Goal: Task Accomplishment & Management: Manage account settings

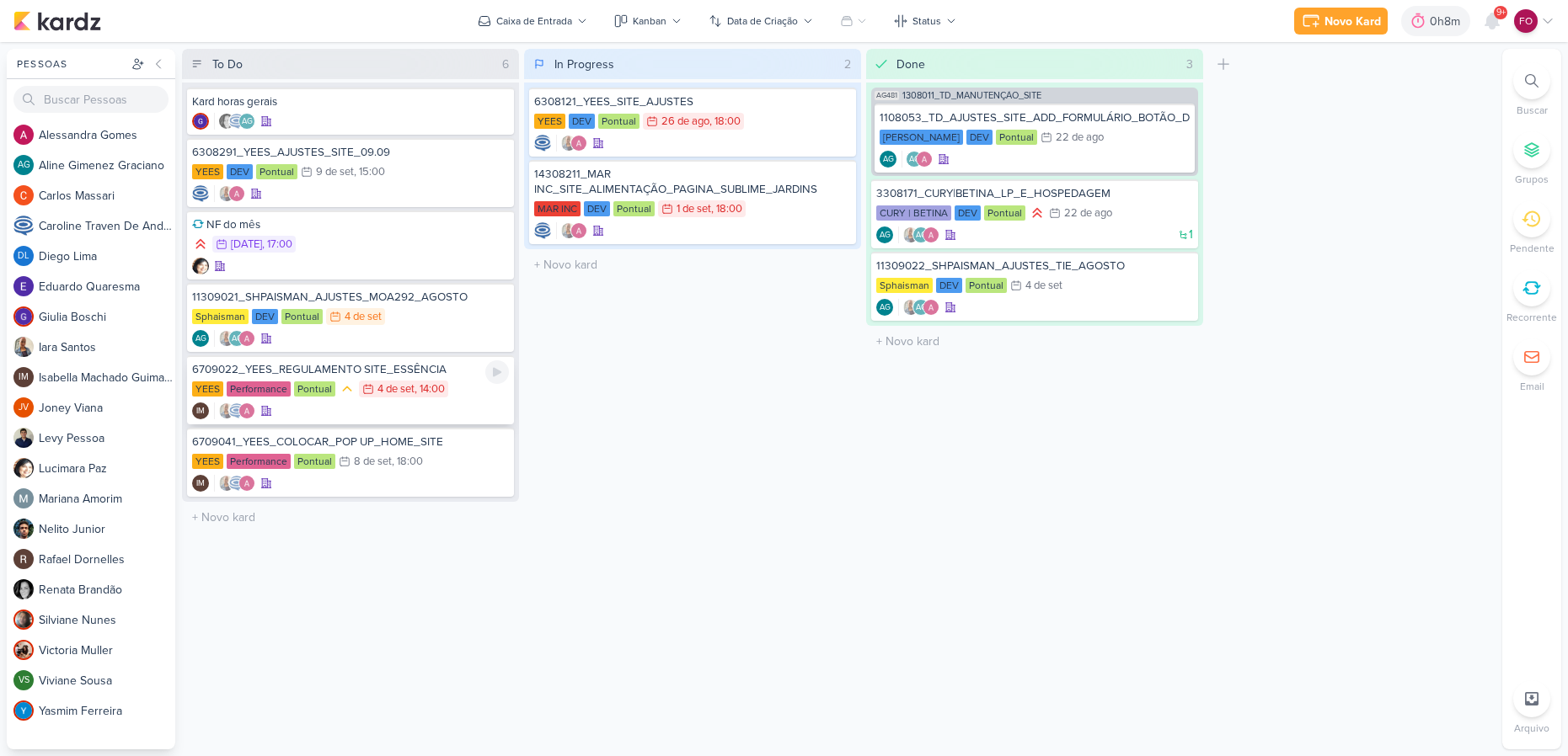
click at [462, 395] on div "YEES Performance Pontual 4/9 [DATE] 14:00" at bounding box center [350, 389] width 317 height 19
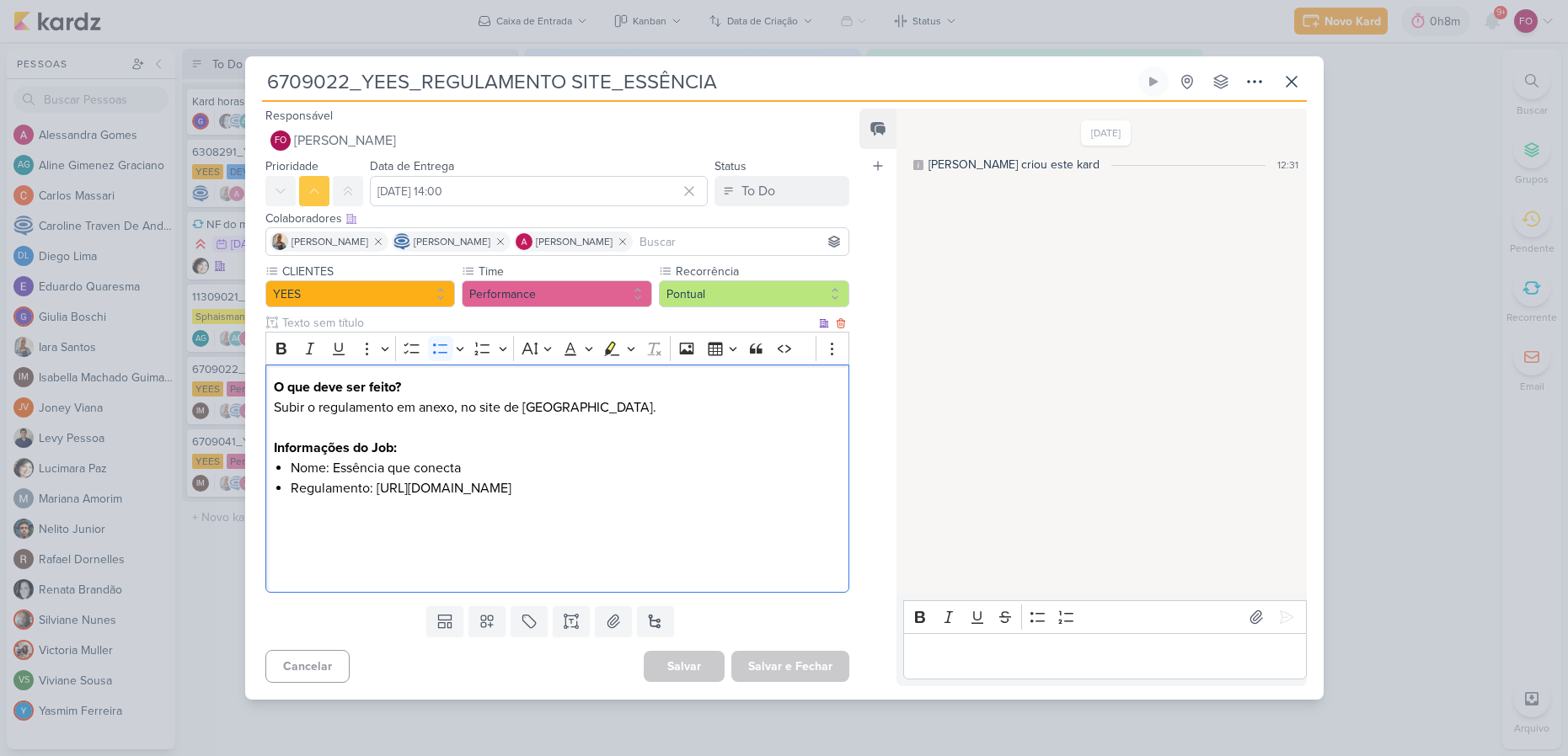
drag, startPoint x: 291, startPoint y: 498, endPoint x: 768, endPoint y: 497, distance: 477.0
click at [768, 497] on li "Regulamento: [URL][DOMAIN_NAME]" at bounding box center [565, 488] width 549 height 20
copy li "[URL][DOMAIN_NAME]"
click at [1152, 78] on icon at bounding box center [1154, 82] width 9 height 9
drag, startPoint x: 1145, startPoint y: 254, endPoint x: 1147, endPoint y: 199, distance: 55.0
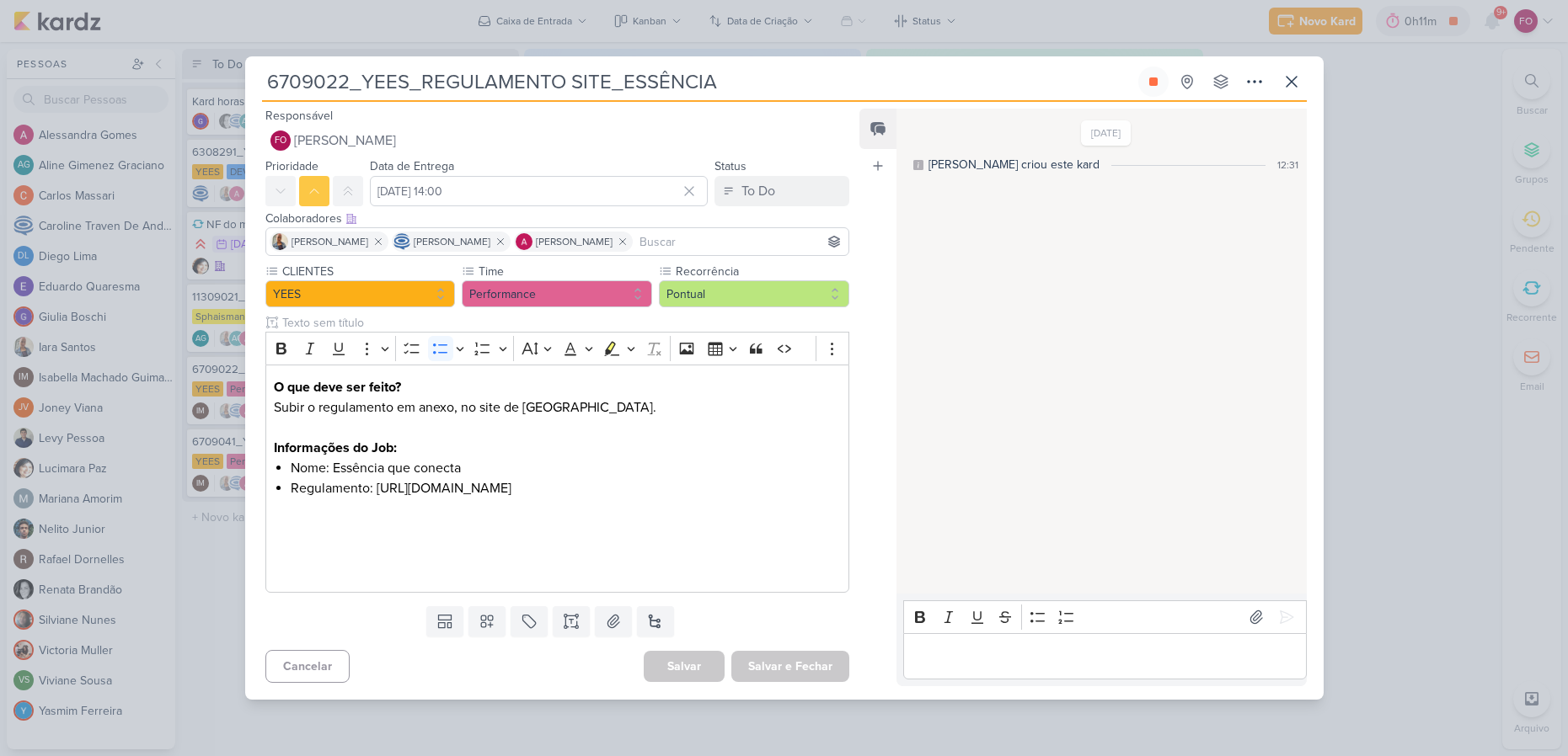
click at [1147, 225] on div "[DATE] [PERSON_NAME] criou este kard 12:31" at bounding box center [1101, 352] width 408 height 483
click at [979, 666] on p "Editor editing area: main" at bounding box center [1105, 655] width 385 height 20
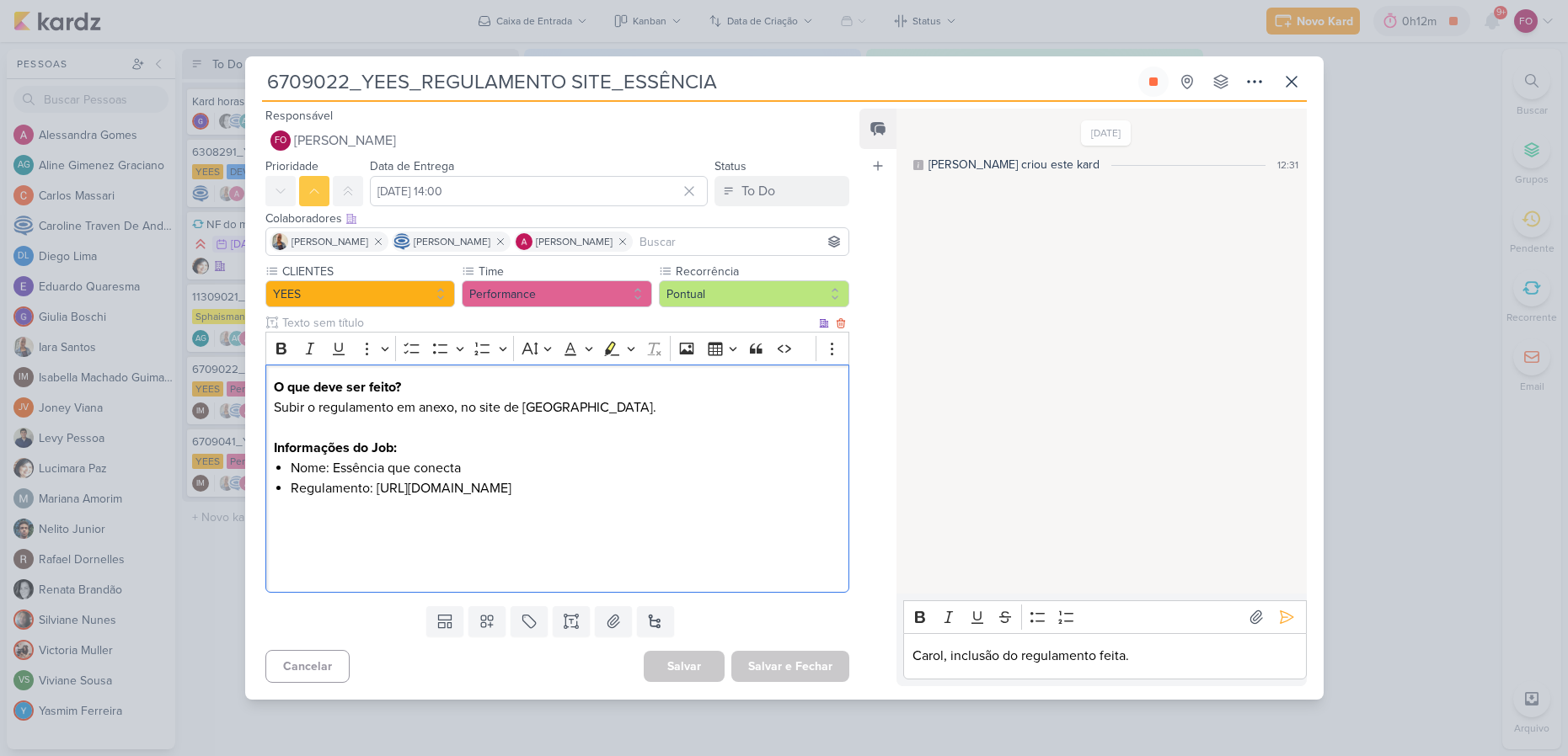
click at [713, 558] on p "Editor editing area: main" at bounding box center [557, 548] width 566 height 61
click at [1284, 626] on icon at bounding box center [1286, 617] width 17 height 17
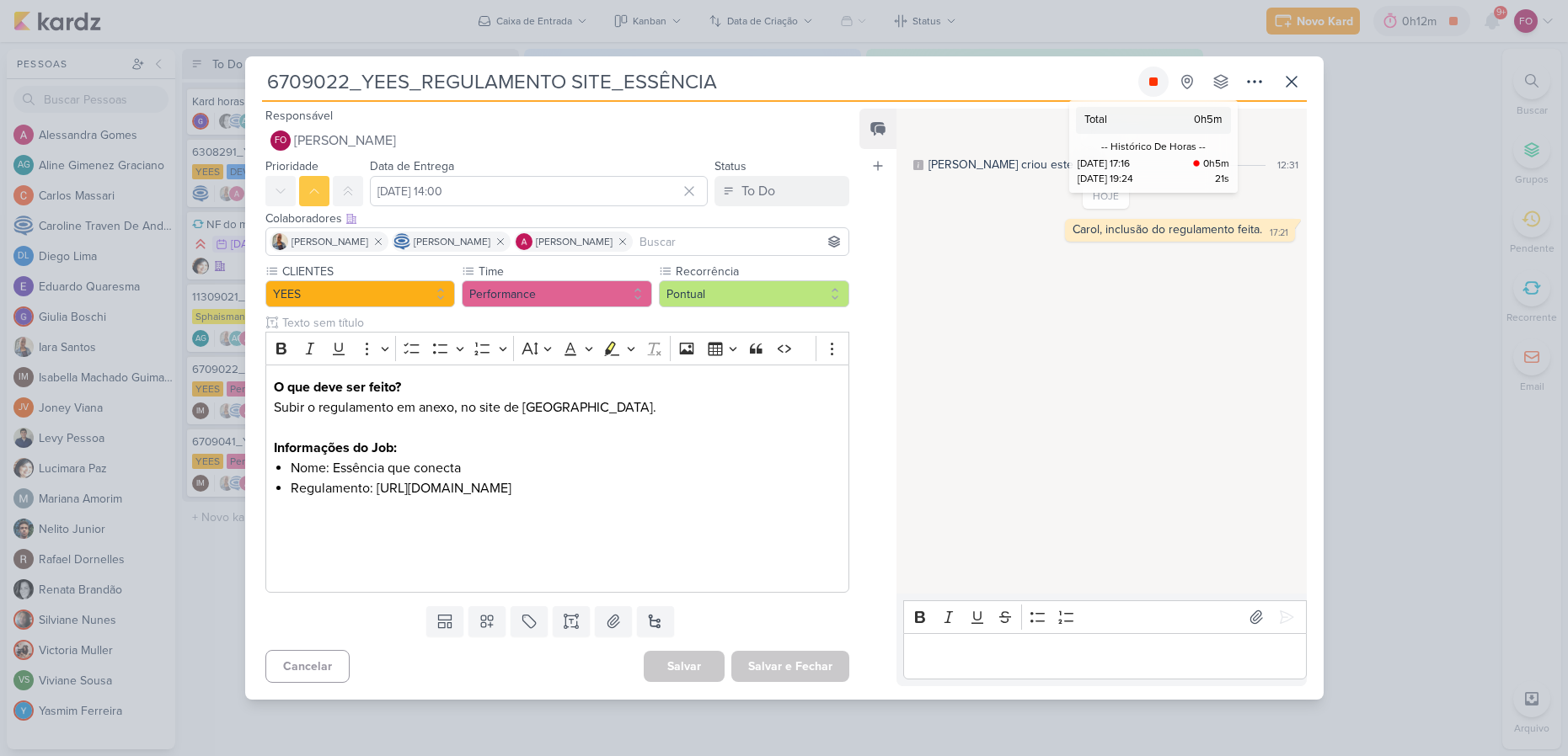
click at [1152, 78] on icon at bounding box center [1154, 82] width 9 height 9
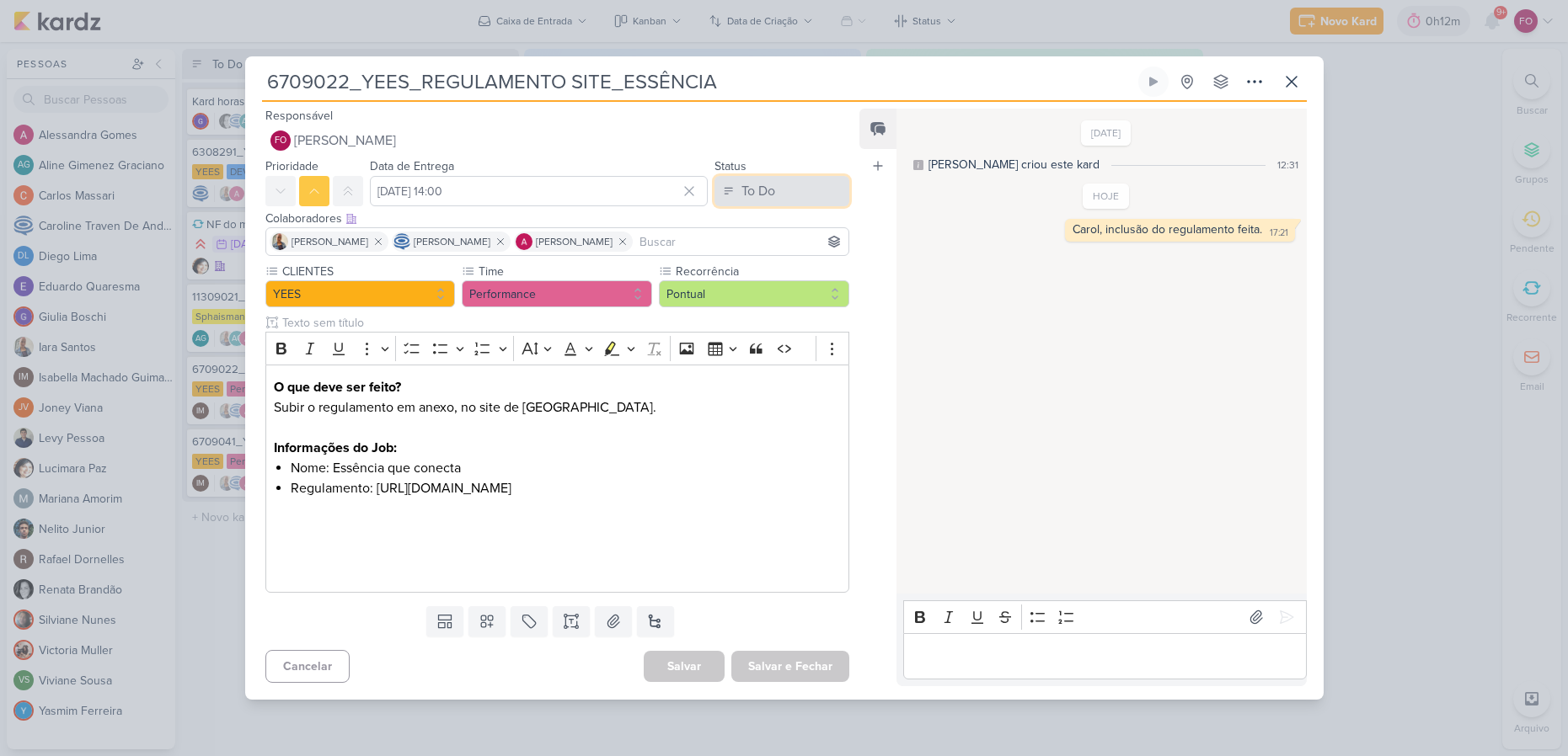
click at [786, 184] on button "To Do" at bounding box center [782, 191] width 135 height 30
click at [753, 271] on button "Done" at bounding box center [774, 284] width 150 height 27
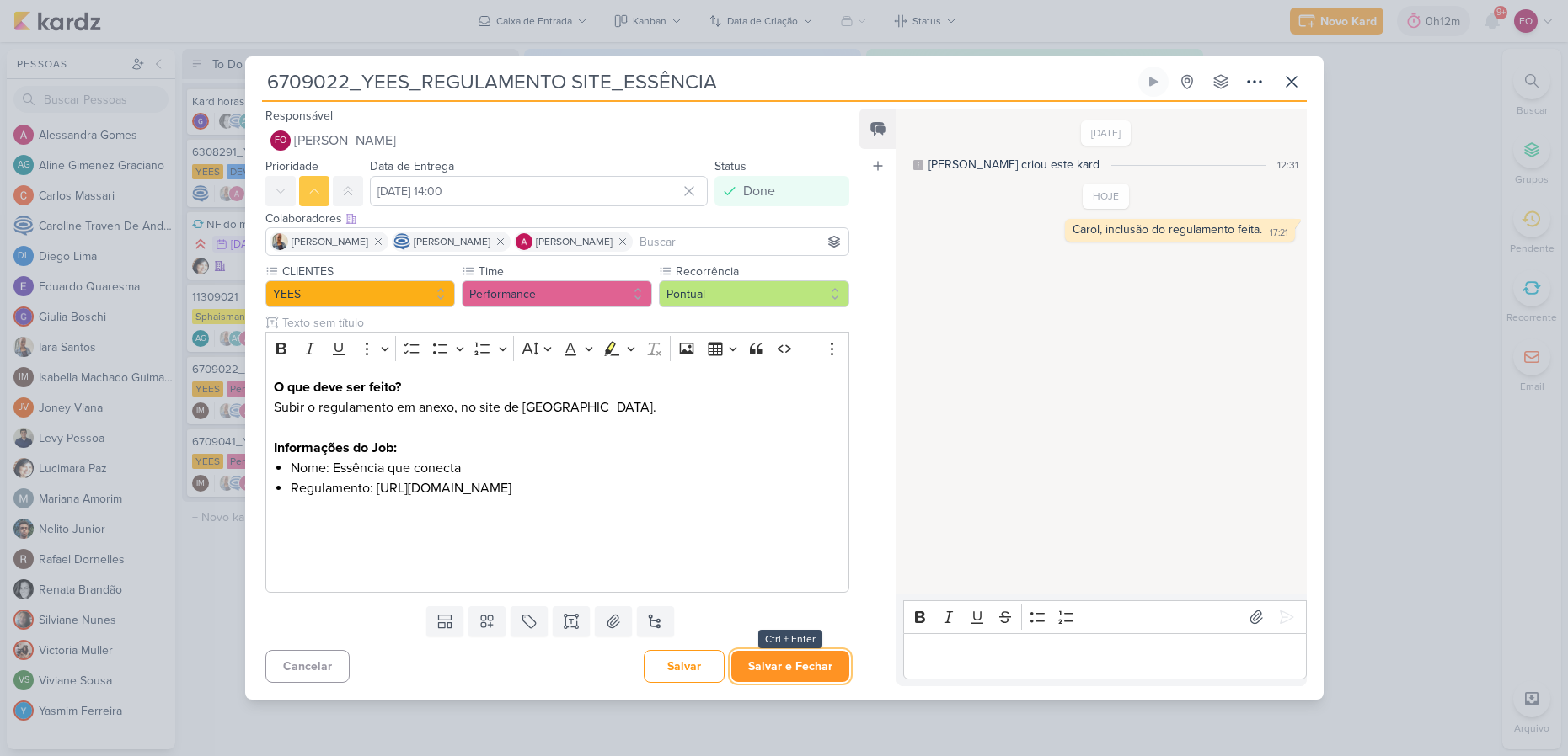
click at [760, 681] on button "Salvar e Fechar" at bounding box center [791, 666] width 118 height 31
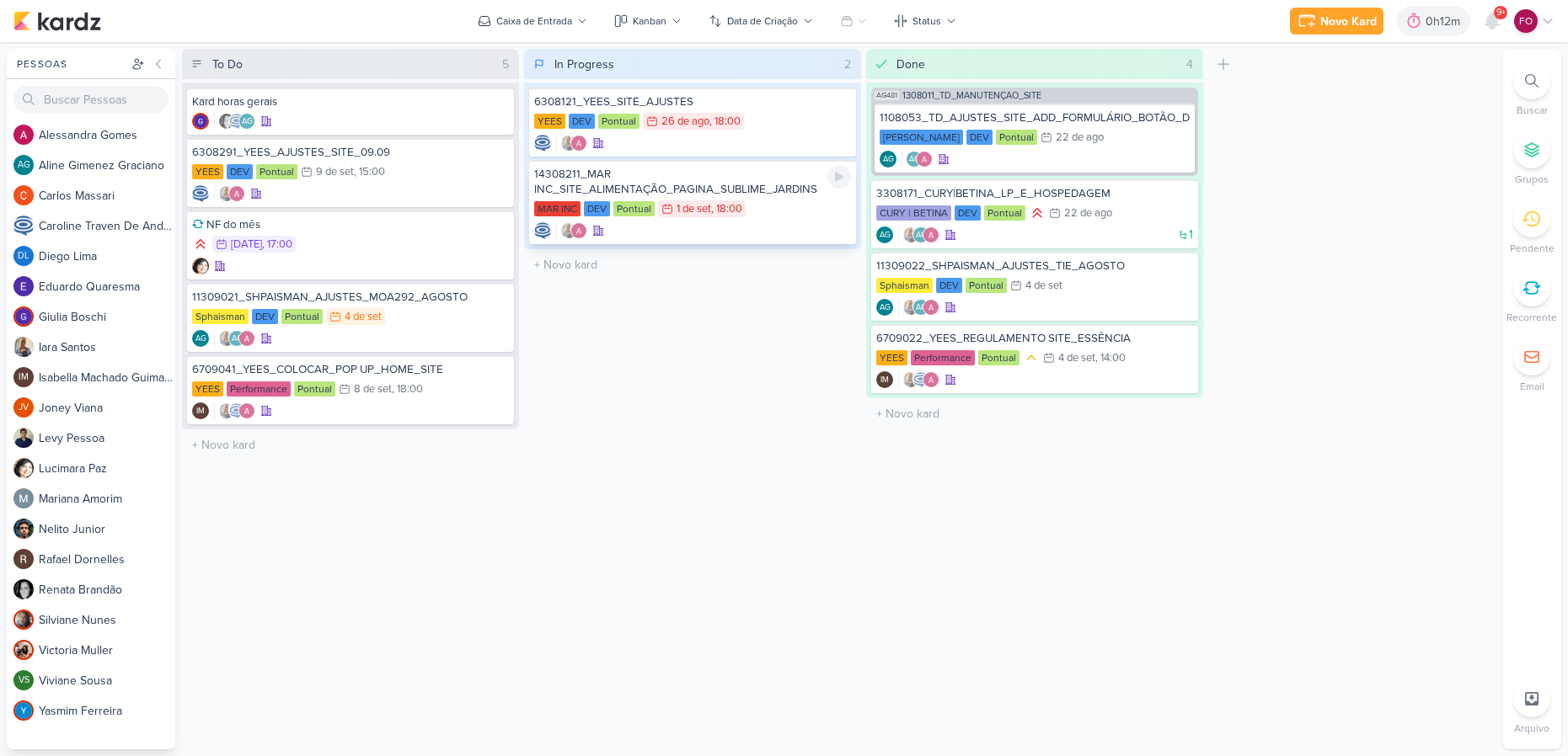
click at [792, 209] on div "MAR INC DEV Pontual 1/9 [DATE] 18:00" at bounding box center [693, 209] width 317 height 19
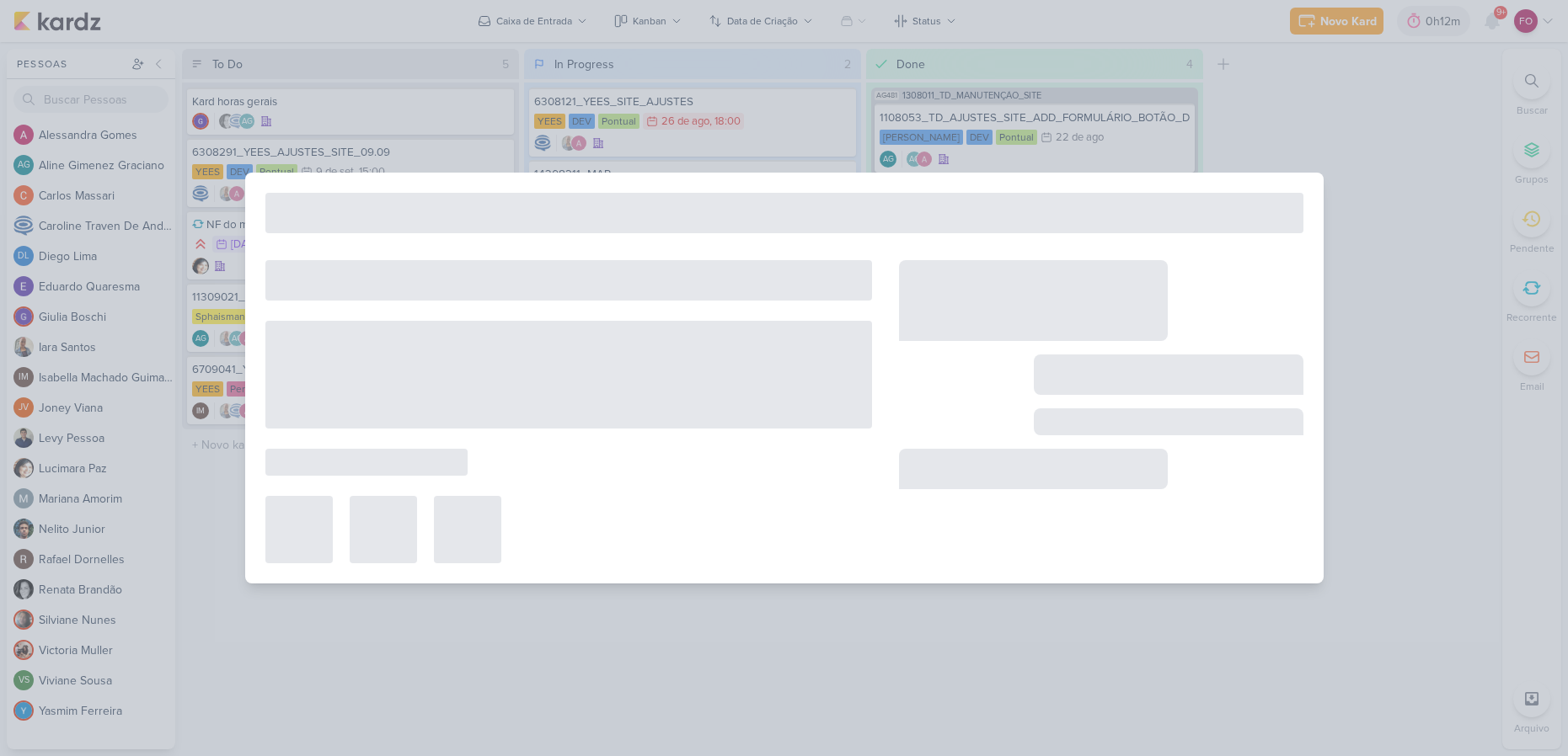
type input "14308211_MAR INC_SITE_ALIMENTAÇÃO_PAGINA_SUBLIME_JARDINS"
type input "[DATE] 18:00"
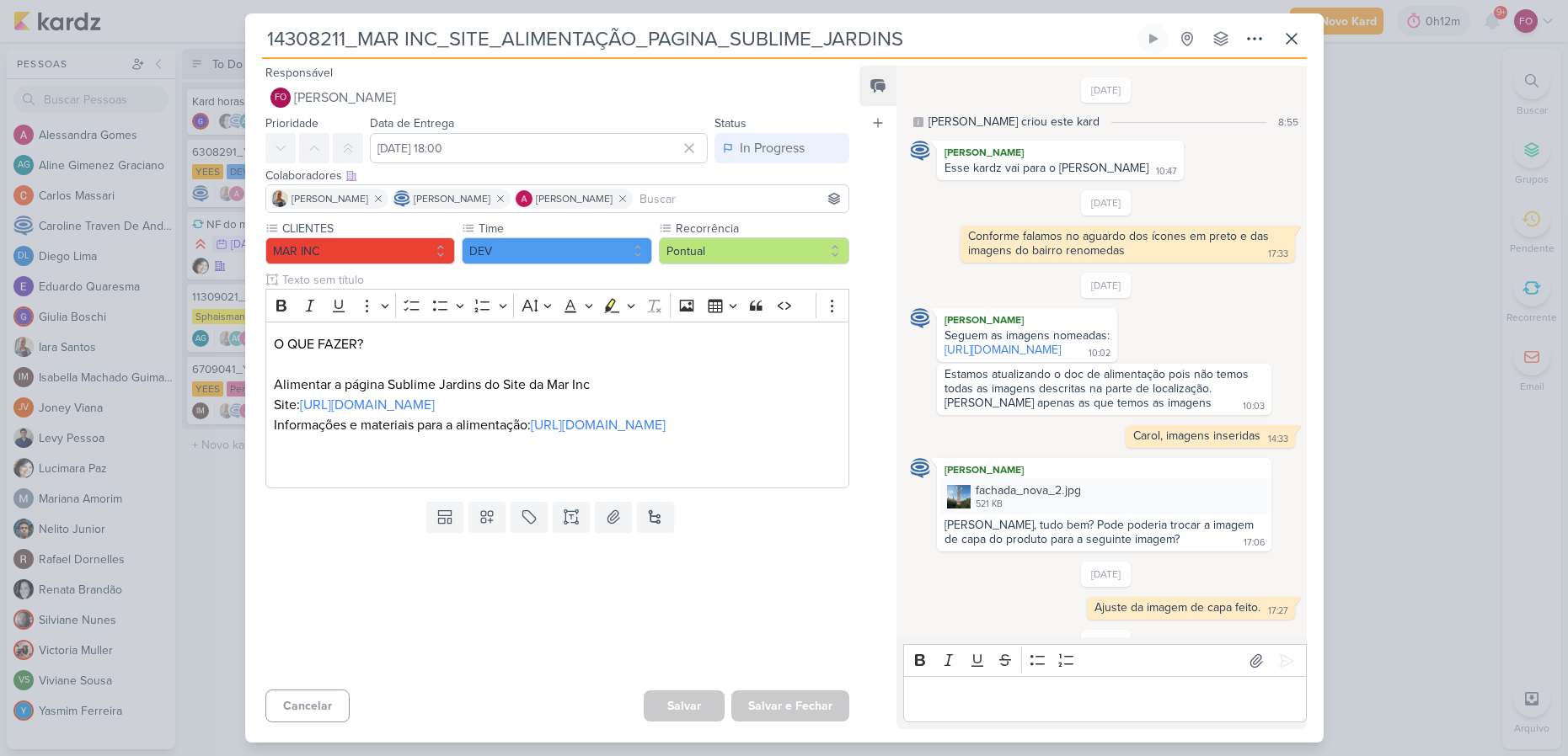
scroll to position [160, 0]
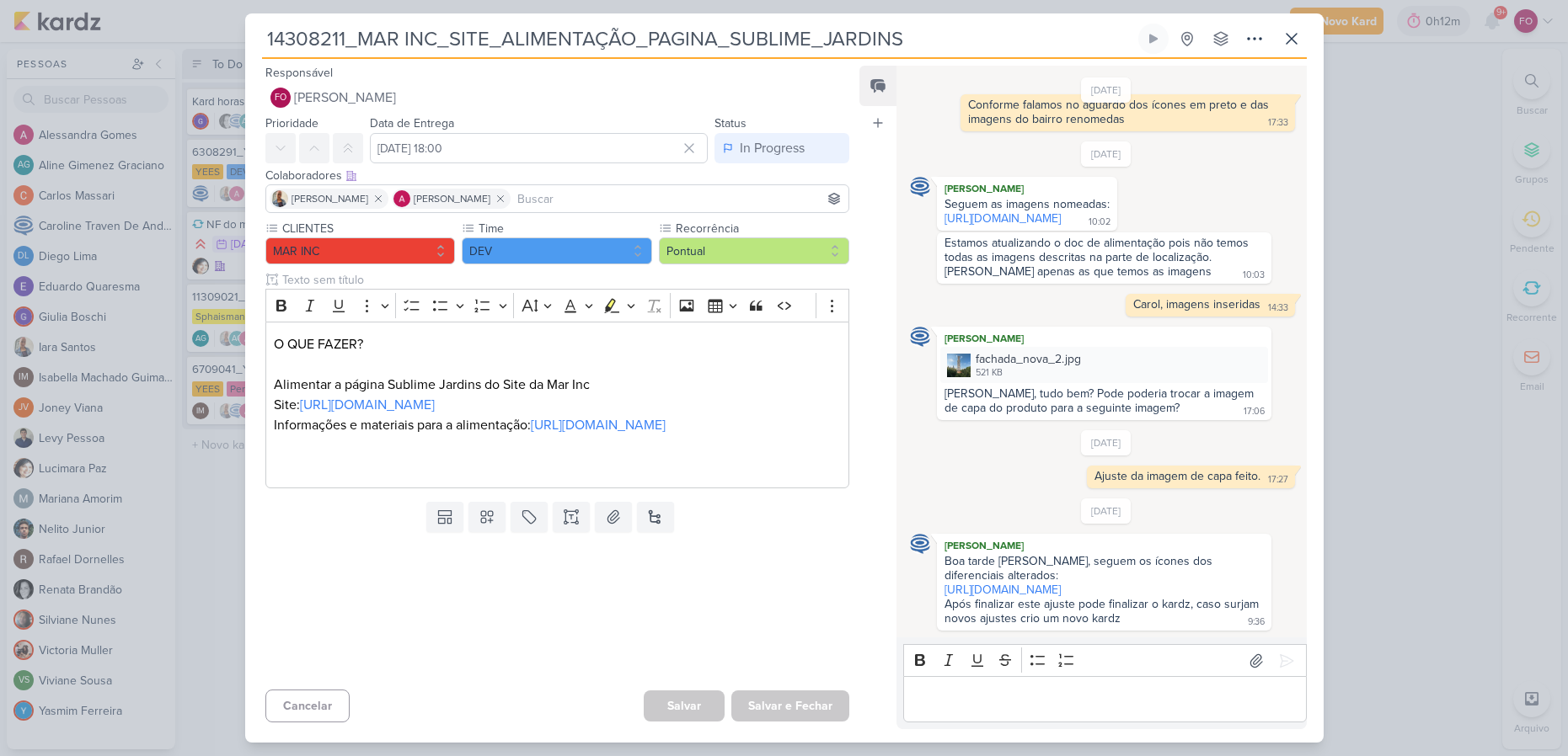
click at [985, 692] on p "Editor editing area: main" at bounding box center [1105, 699] width 385 height 20
click at [1278, 656] on icon at bounding box center [1286, 661] width 17 height 17
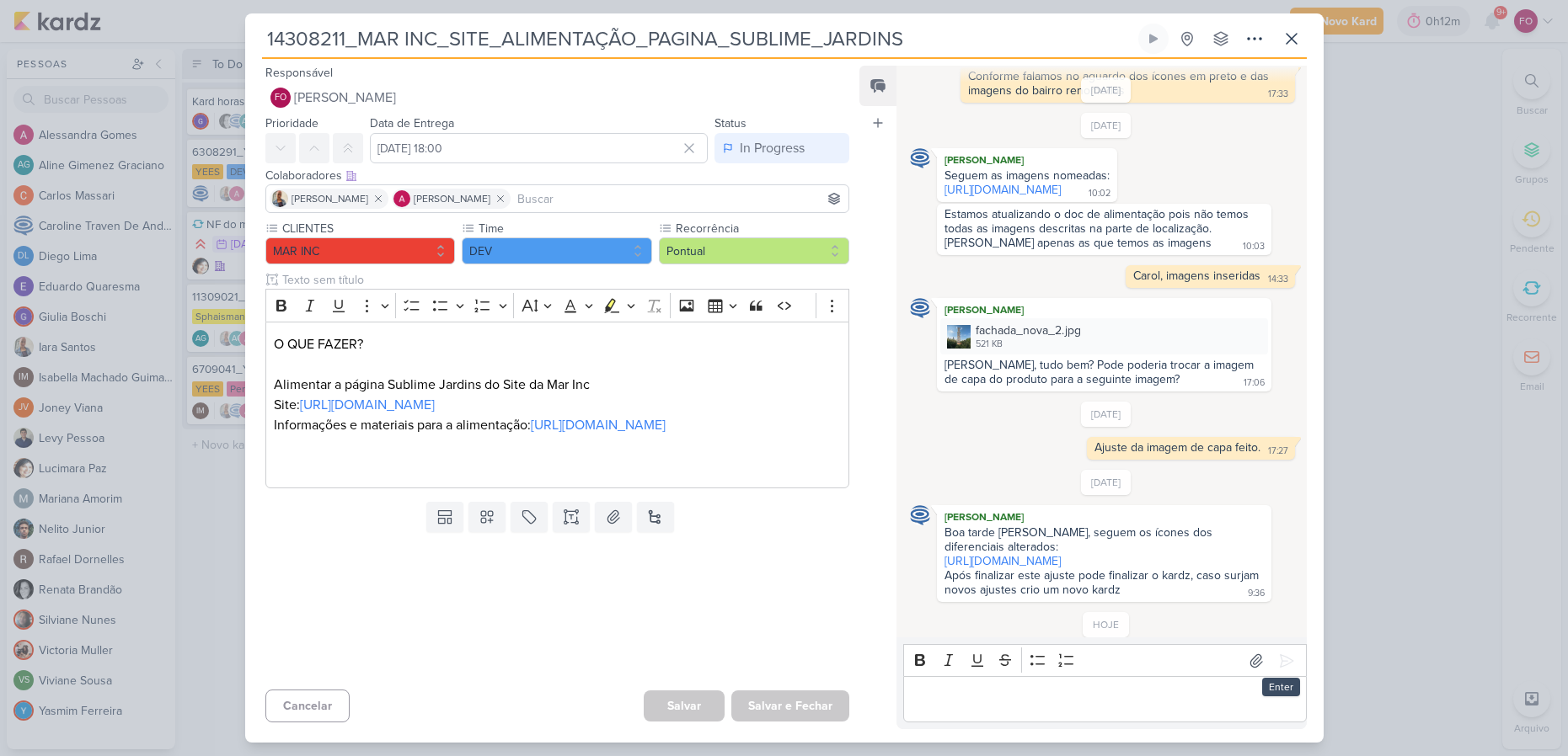
scroll to position [228, 0]
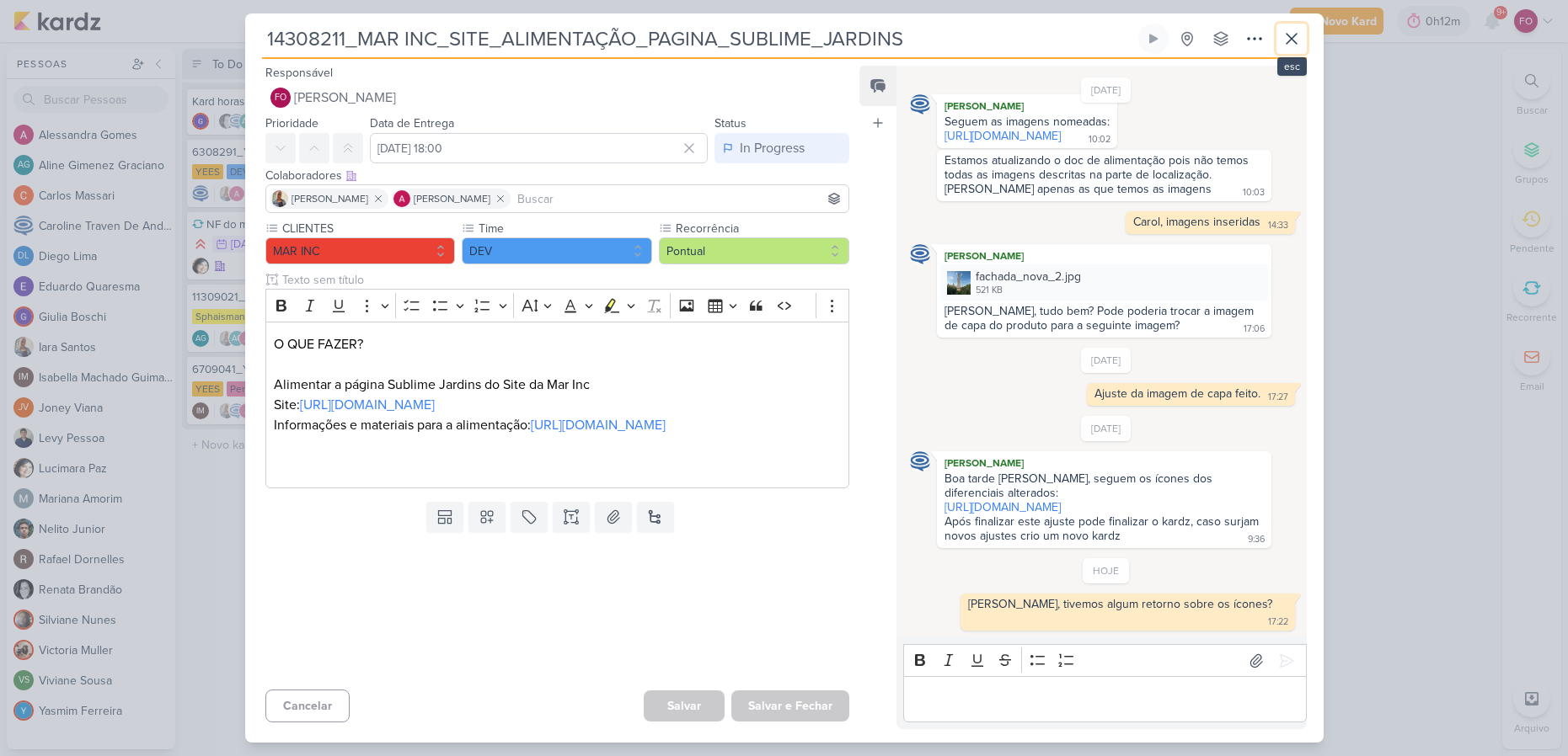
click at [1289, 36] on icon at bounding box center [1291, 38] width 10 height 10
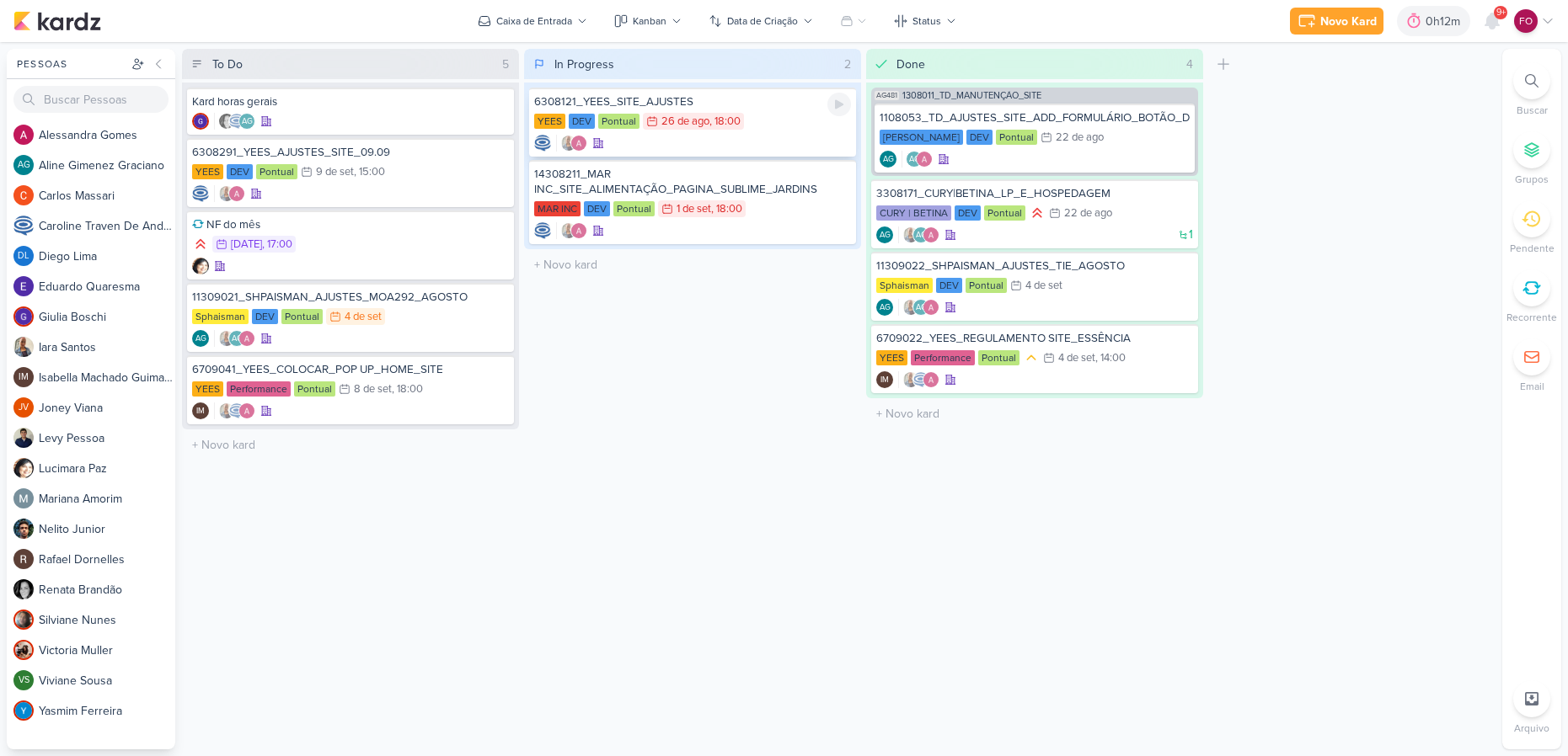
click at [753, 117] on div "YEES DEV Pontual 26/8 [DATE] 18:00" at bounding box center [693, 122] width 317 height 19
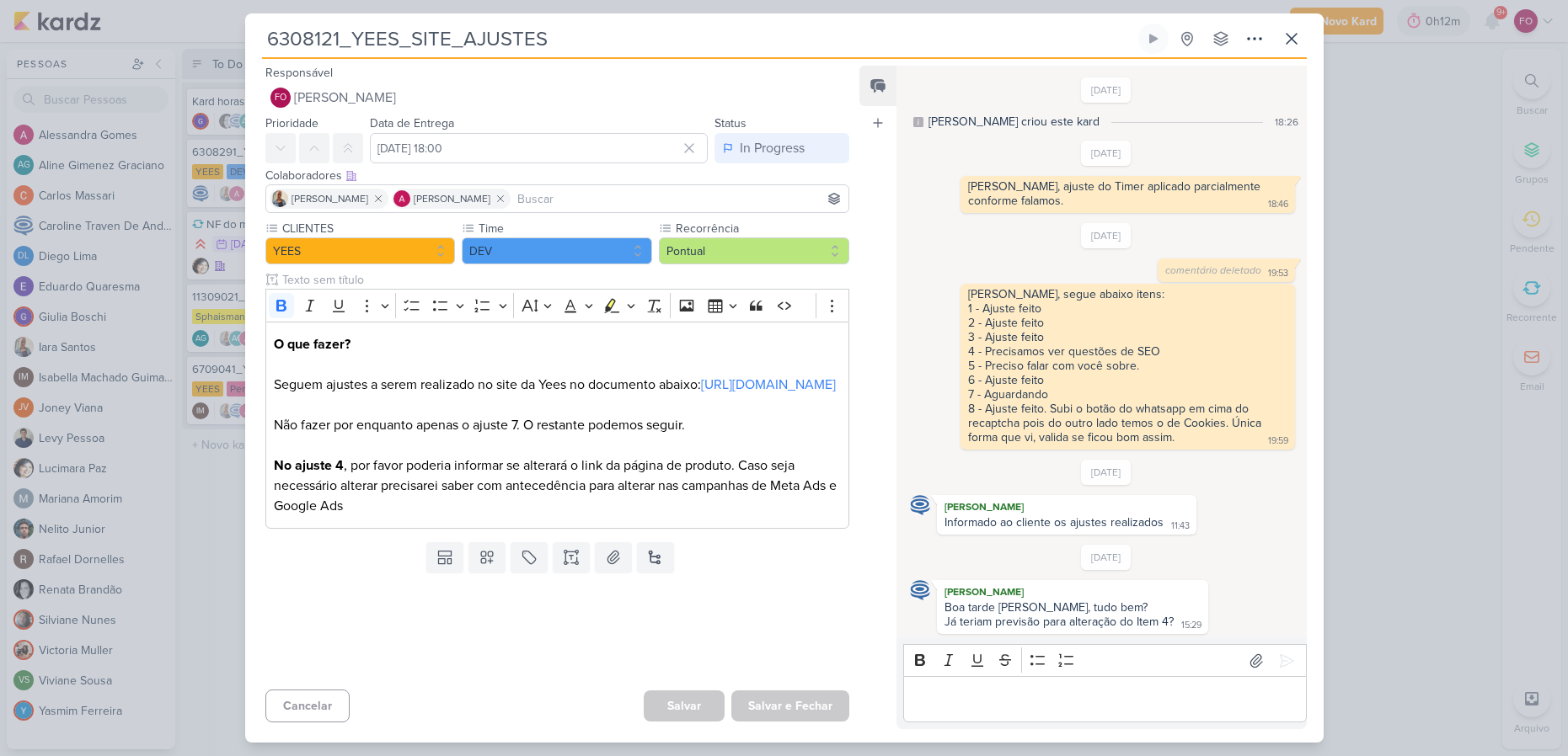
scroll to position [999, 0]
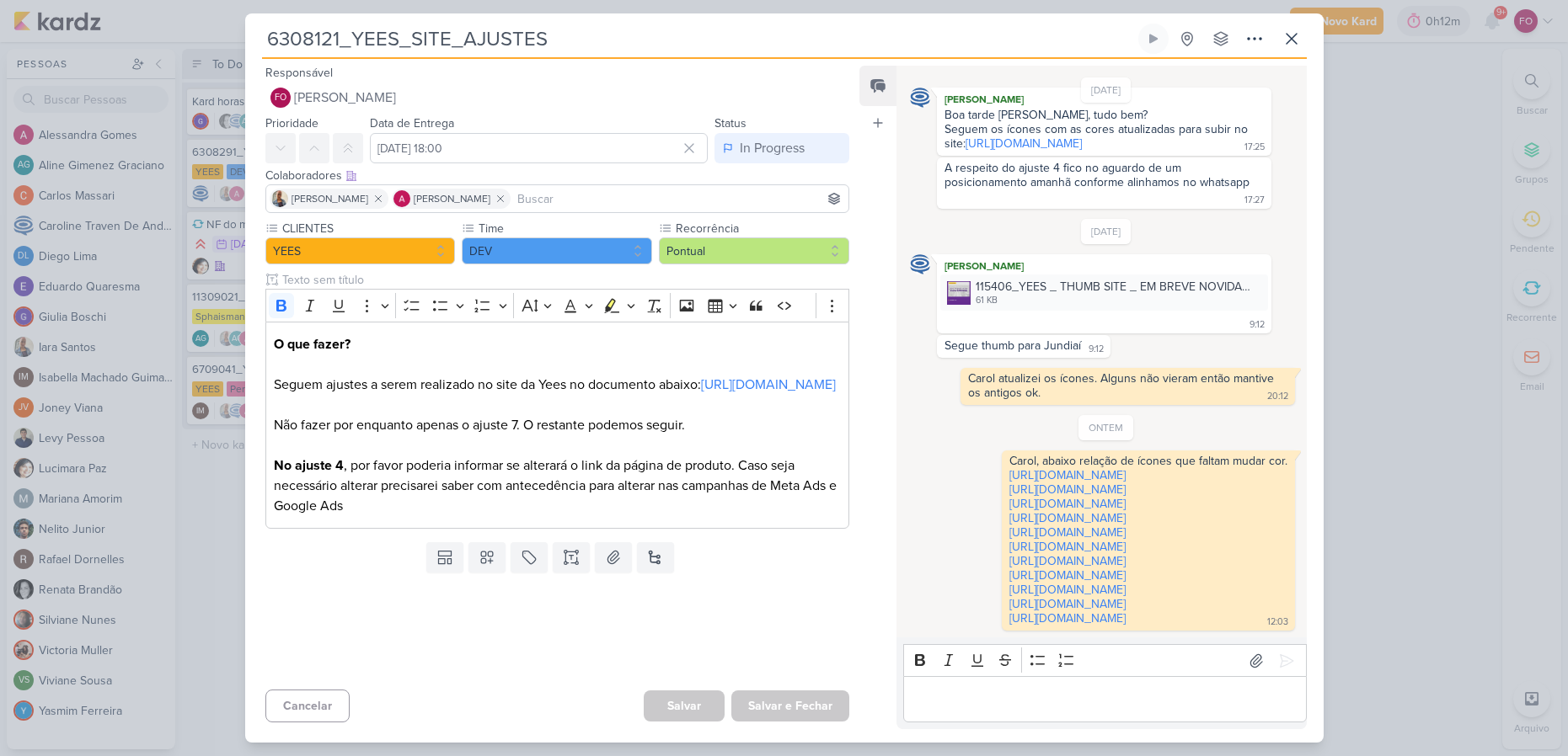
click at [992, 697] on p "Editor editing area: main" at bounding box center [1105, 699] width 385 height 20
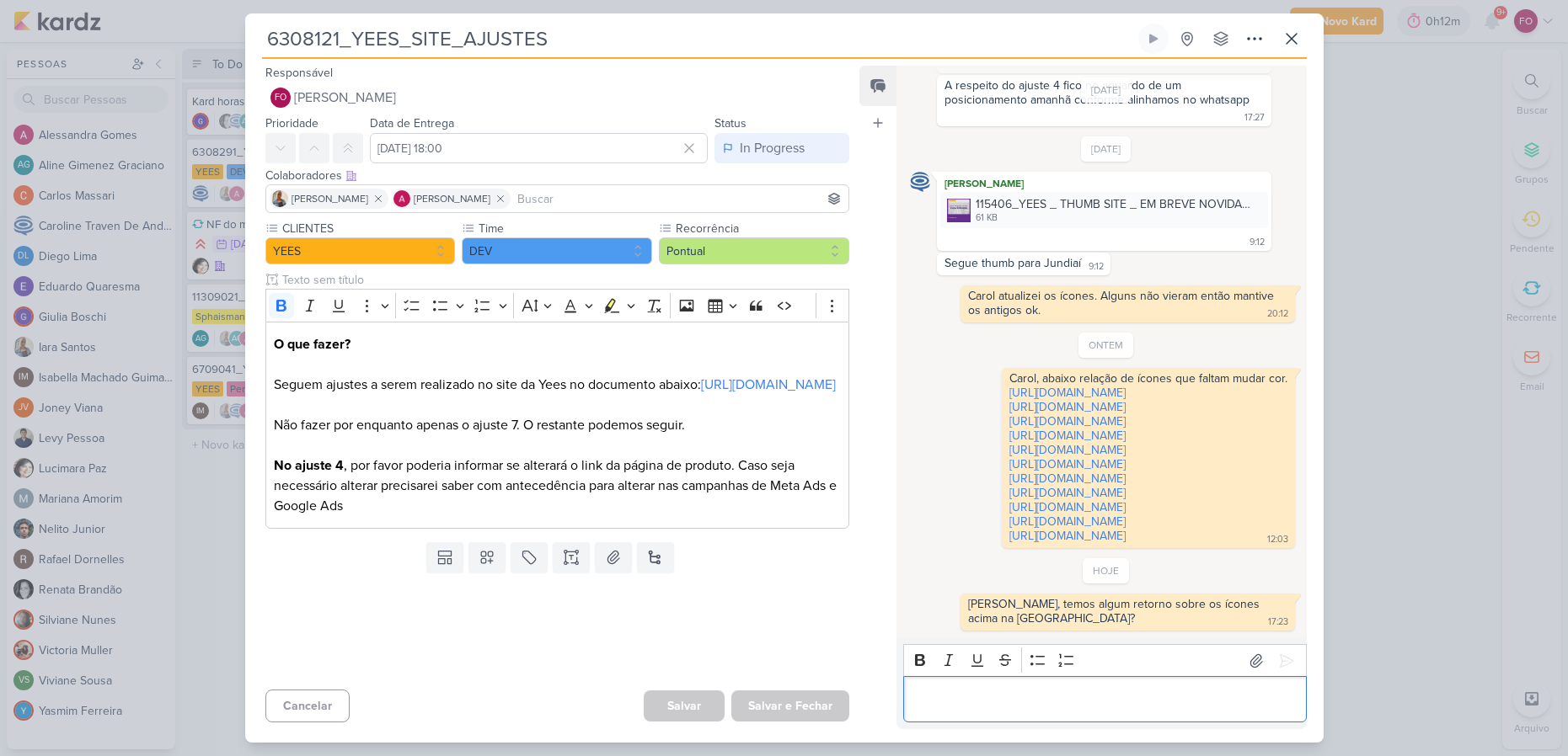
scroll to position [1082, 0]
click at [1294, 38] on icon at bounding box center [1292, 38] width 20 height 20
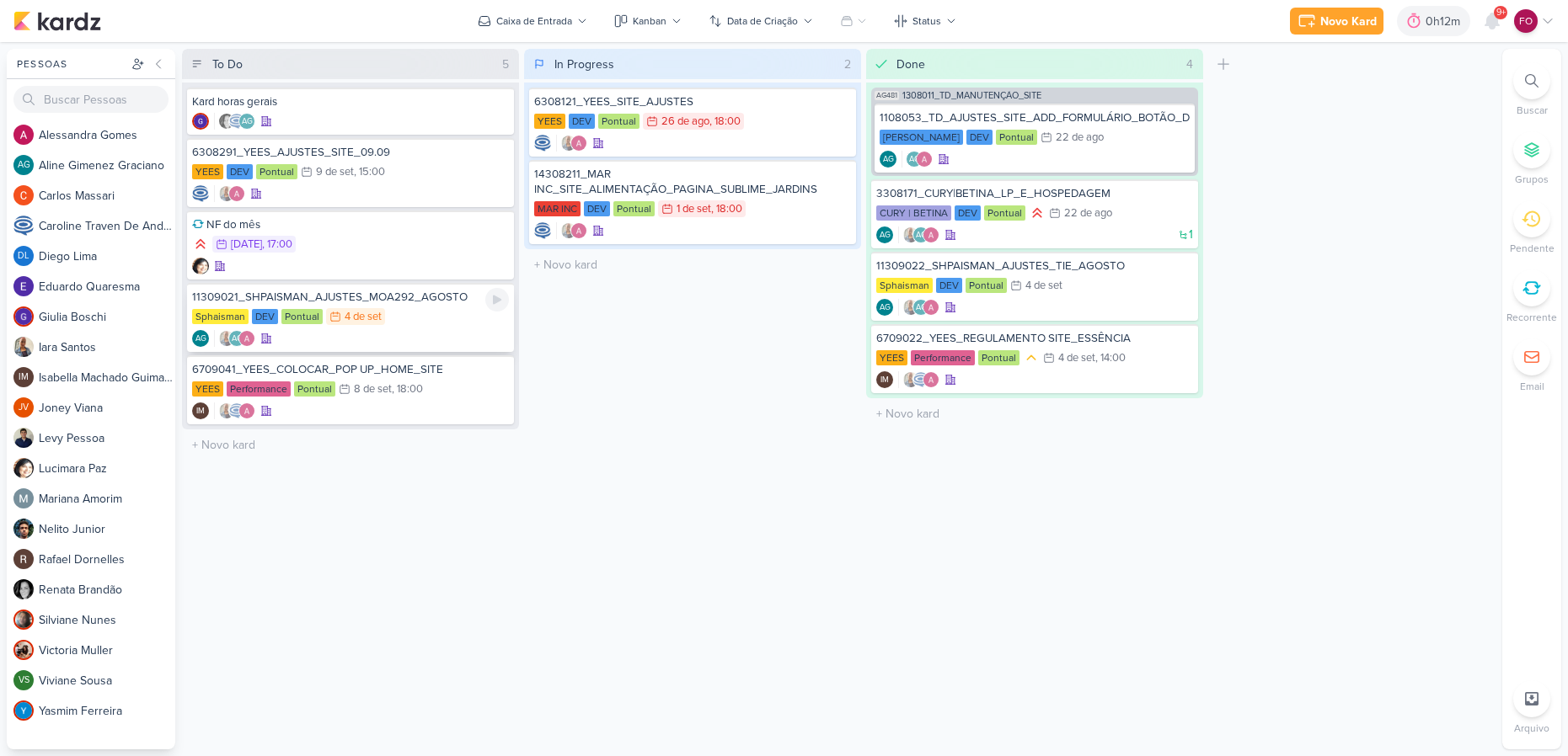
click at [449, 318] on div "Sphaisman DEV Pontual 4/9 [DATE]" at bounding box center [350, 317] width 317 height 19
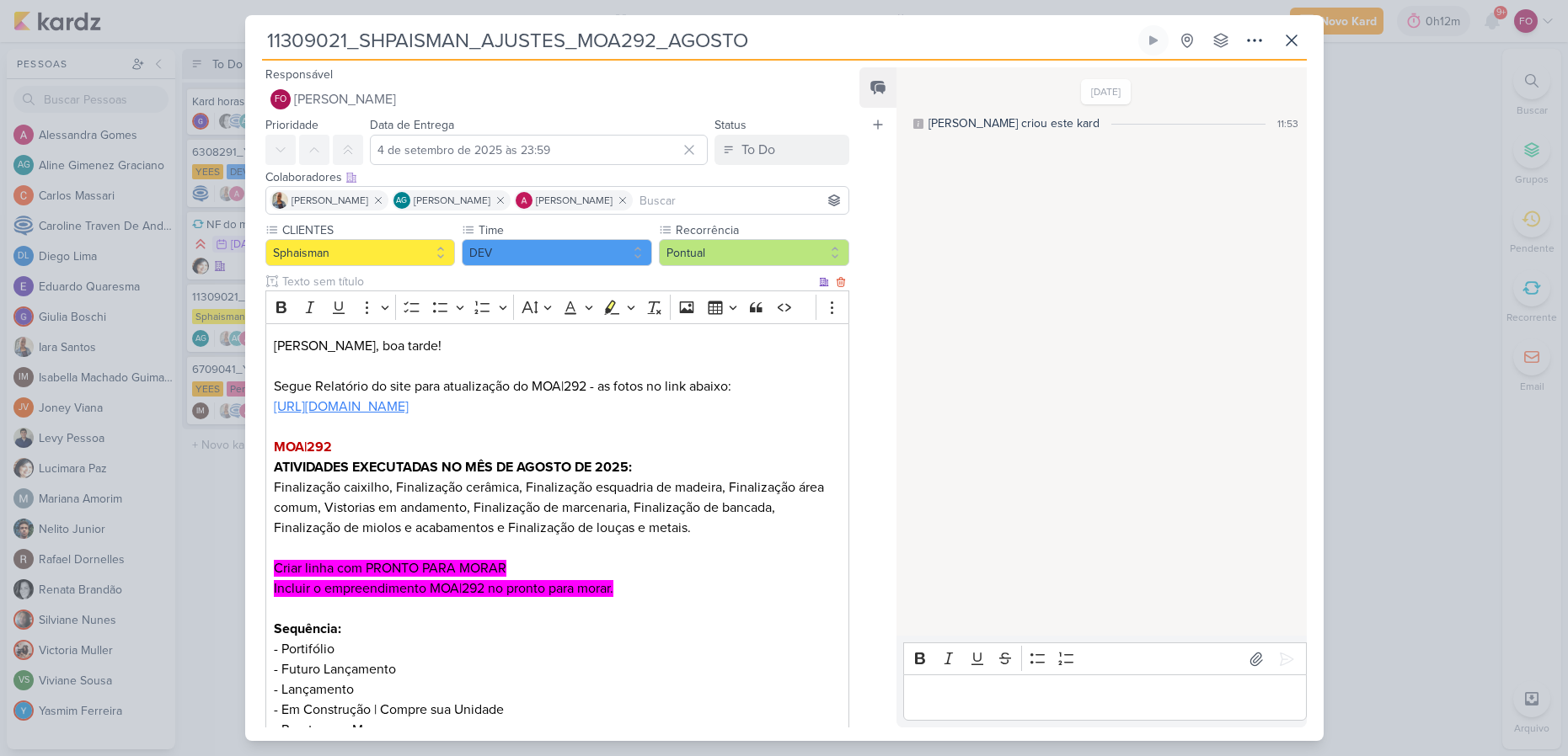
click at [406, 409] on link "[URL][DOMAIN_NAME]" at bounding box center [341, 406] width 135 height 17
click at [696, 529] on p "Finalização caixilho, Finalização cerâmica, Finalização esquadria de madeira, F…" at bounding box center [557, 508] width 566 height 61
click at [1155, 41] on icon at bounding box center [1154, 41] width 9 height 9
click at [1154, 295] on div "[DATE] [PERSON_NAME] criou este kard 11:53" at bounding box center [1101, 352] width 408 height 567
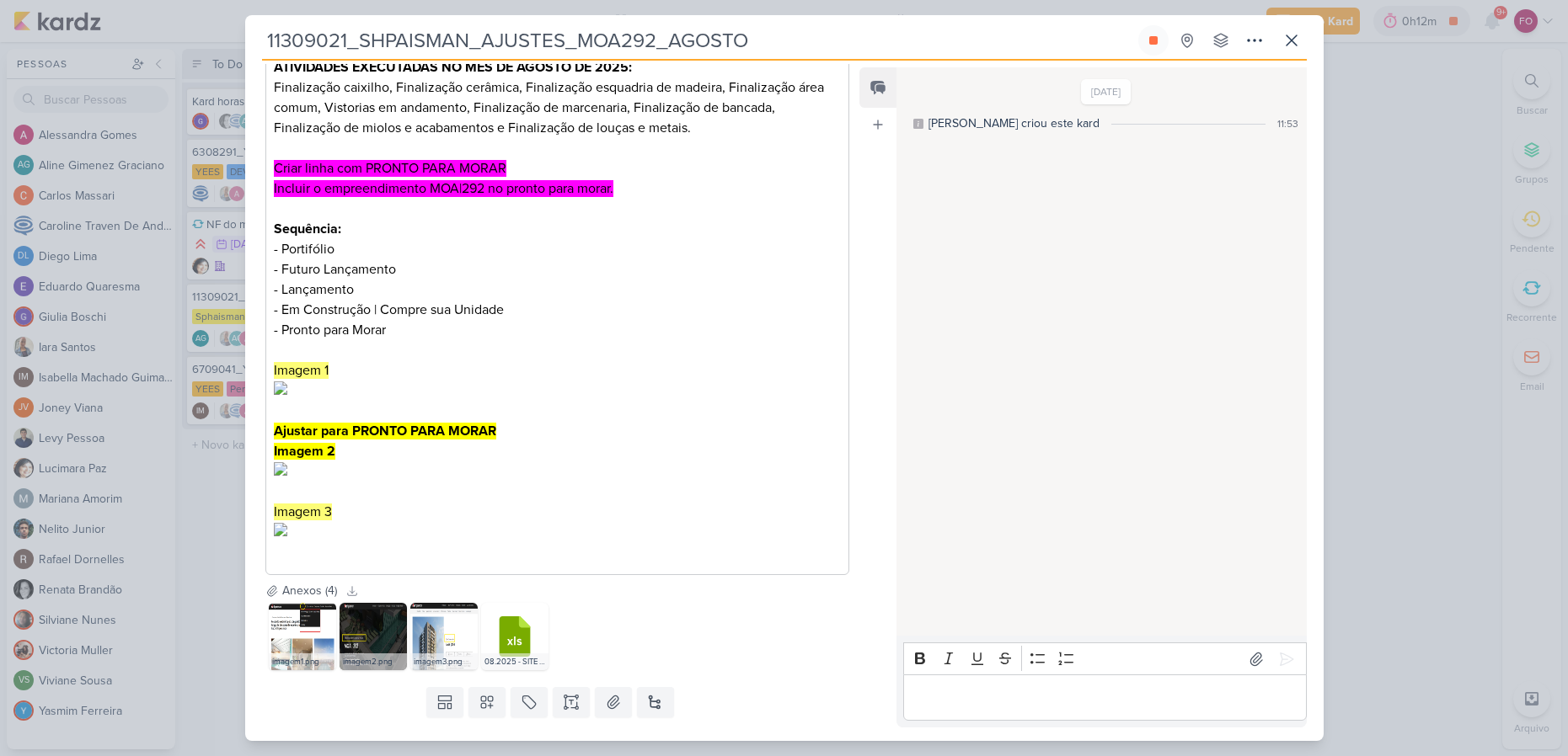
scroll to position [411, 0]
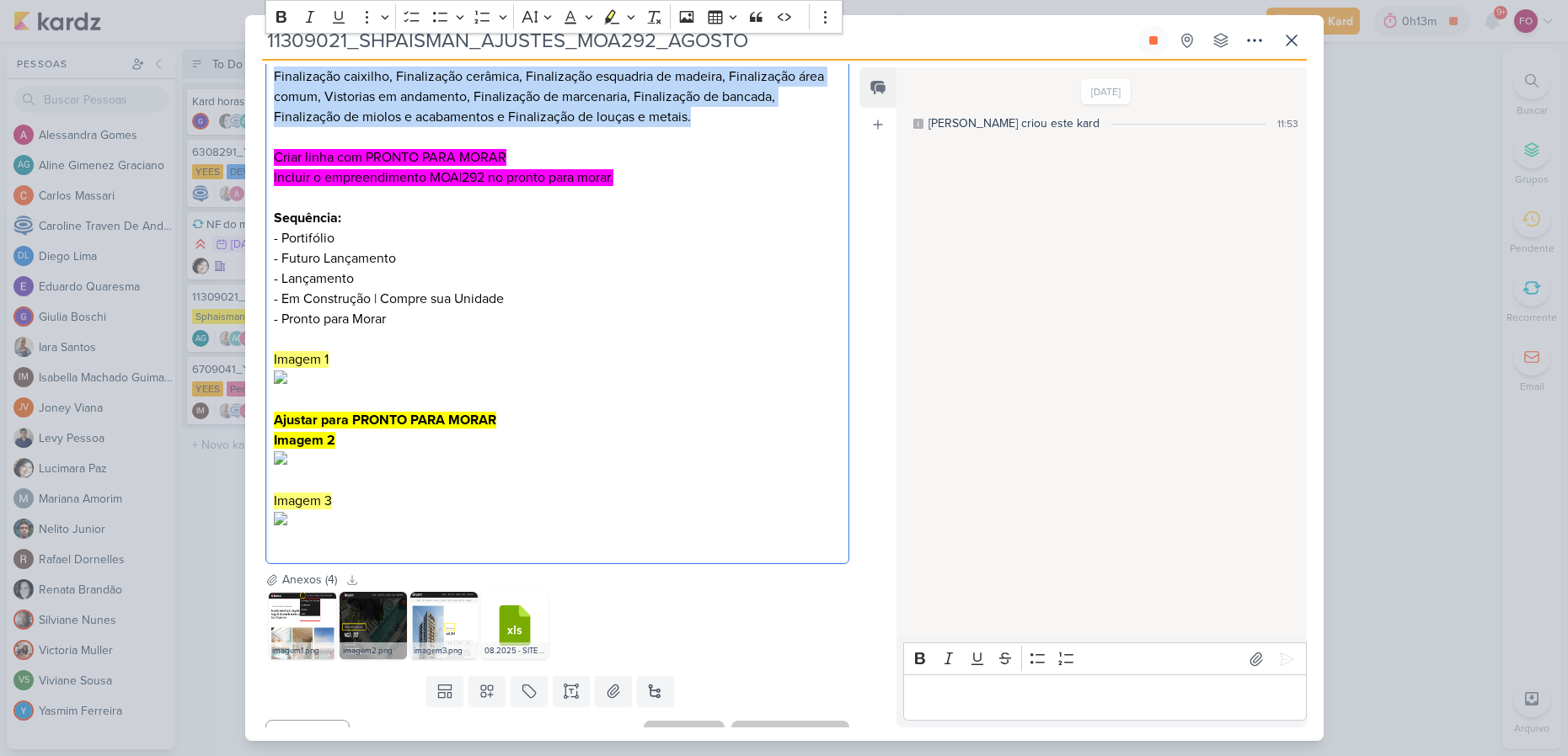
drag, startPoint x: 272, startPoint y: 94, endPoint x: 699, endPoint y: 137, distance: 429.2
click at [699, 137] on div "[PERSON_NAME], boa tarde! Segue Relatório do site para atualização do MOA|292 -…" at bounding box center [557, 238] width 585 height 653
copy p "Finalização caixilho, Finalização cerâmica, Finalização esquadria de madeira, F…"
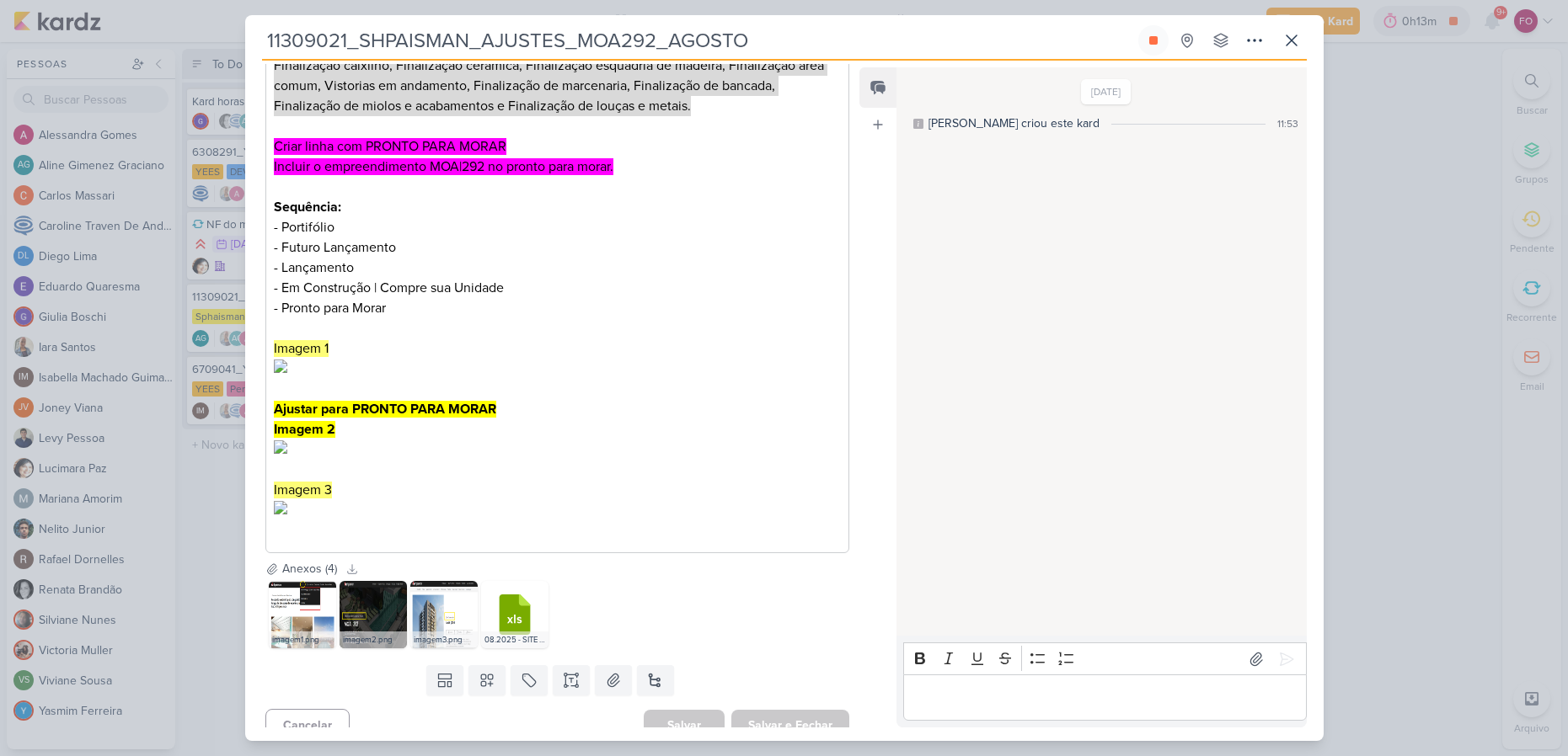
scroll to position [433, 0]
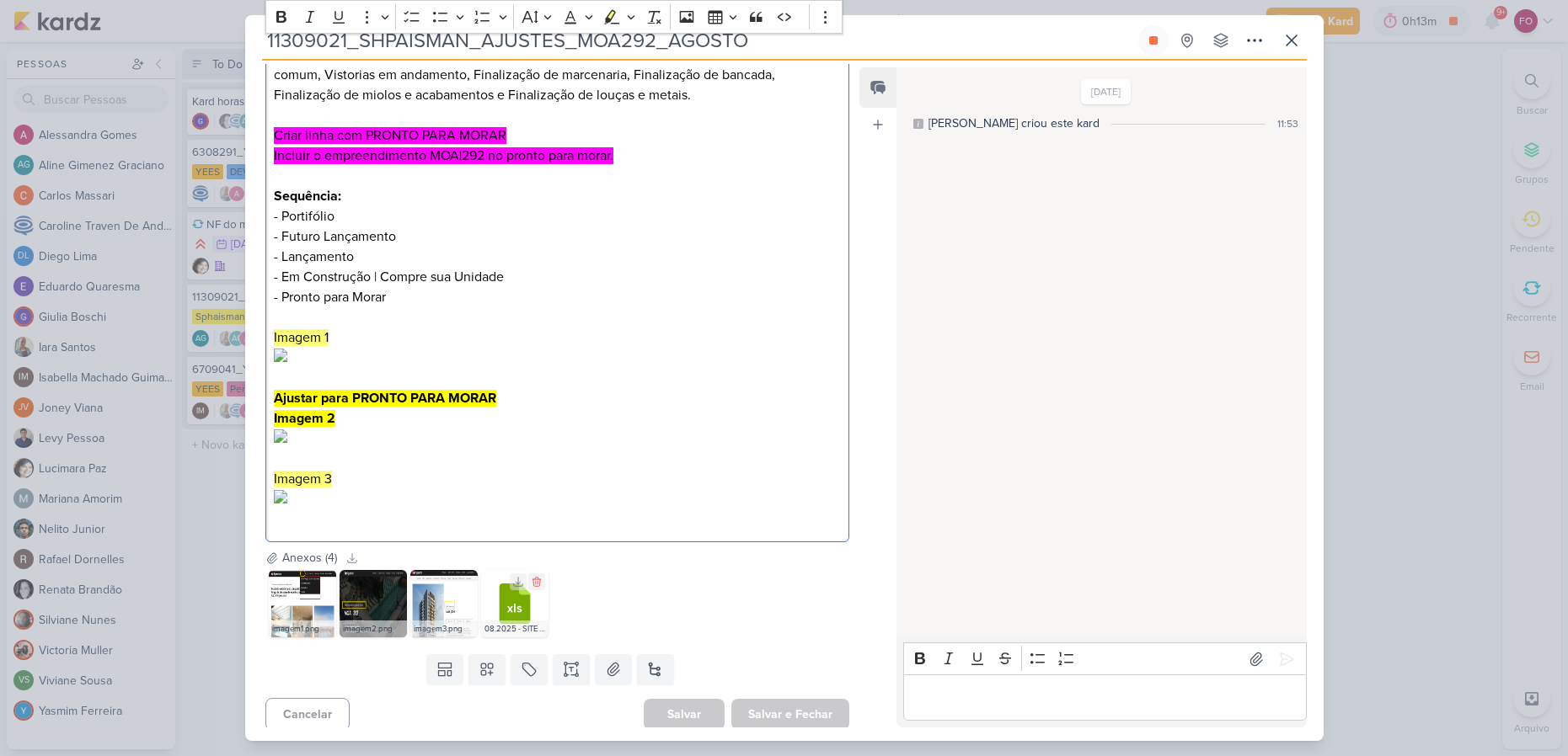
click at [519, 624] on icon at bounding box center [514, 604] width 31 height 41
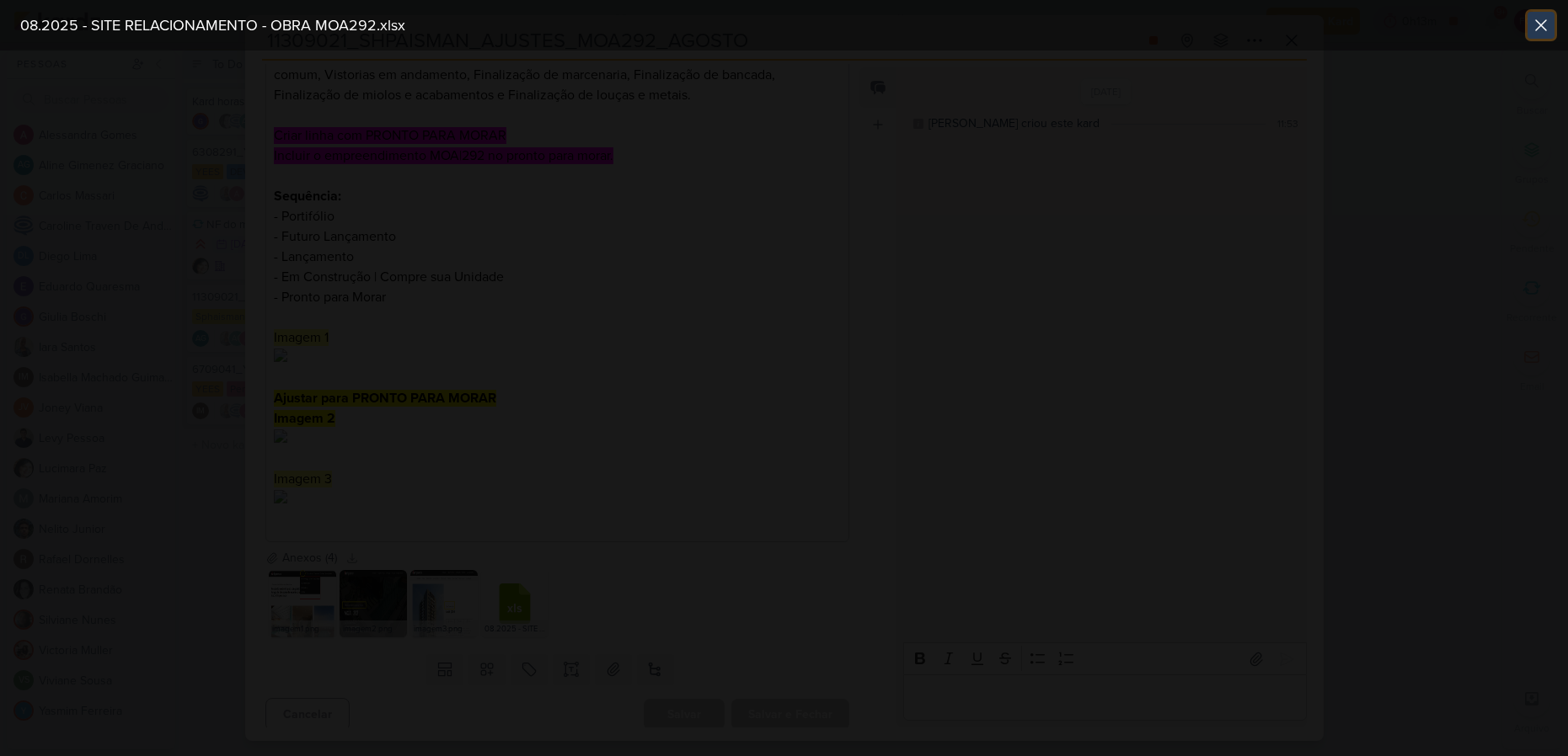
click at [1539, 24] on icon at bounding box center [1541, 25] width 10 height 10
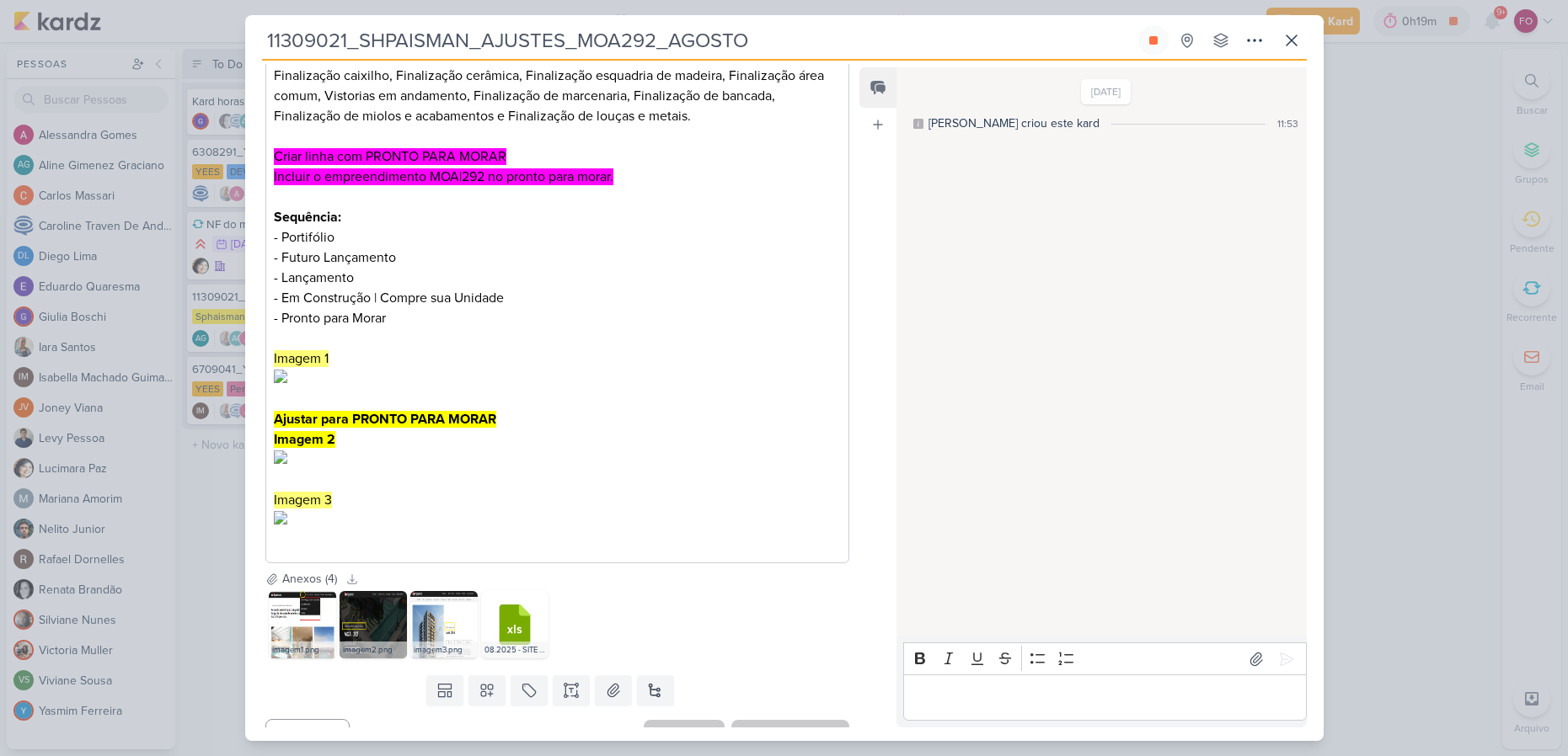
scroll to position [460, 0]
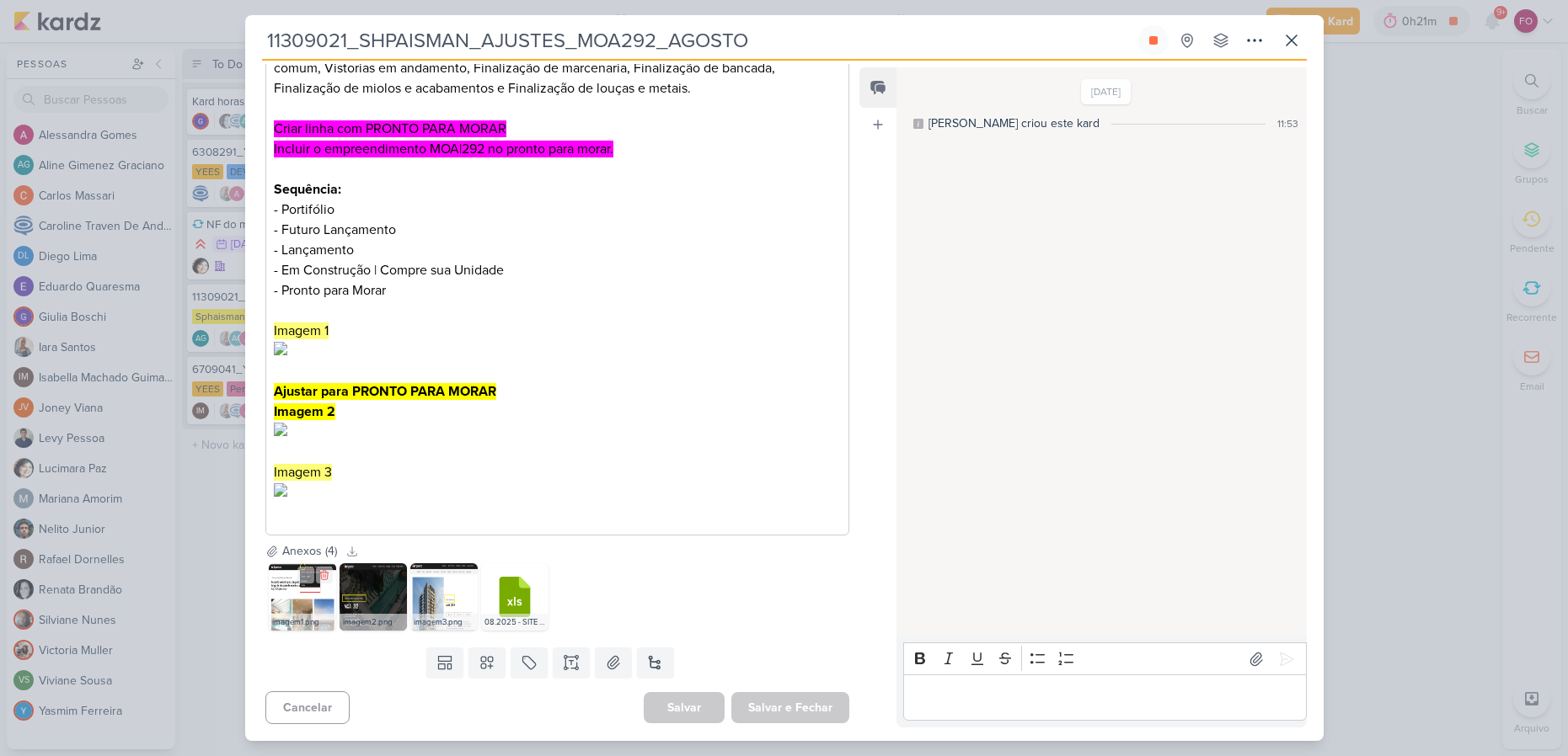
click at [309, 596] on img at bounding box center [302, 597] width 67 height 67
click at [370, 604] on img at bounding box center [373, 597] width 67 height 67
click at [451, 587] on img at bounding box center [443, 597] width 67 height 67
click at [986, 690] on p "Editor editing area: main" at bounding box center [1105, 698] width 385 height 20
click at [1280, 654] on icon at bounding box center [1286, 659] width 12 height 12
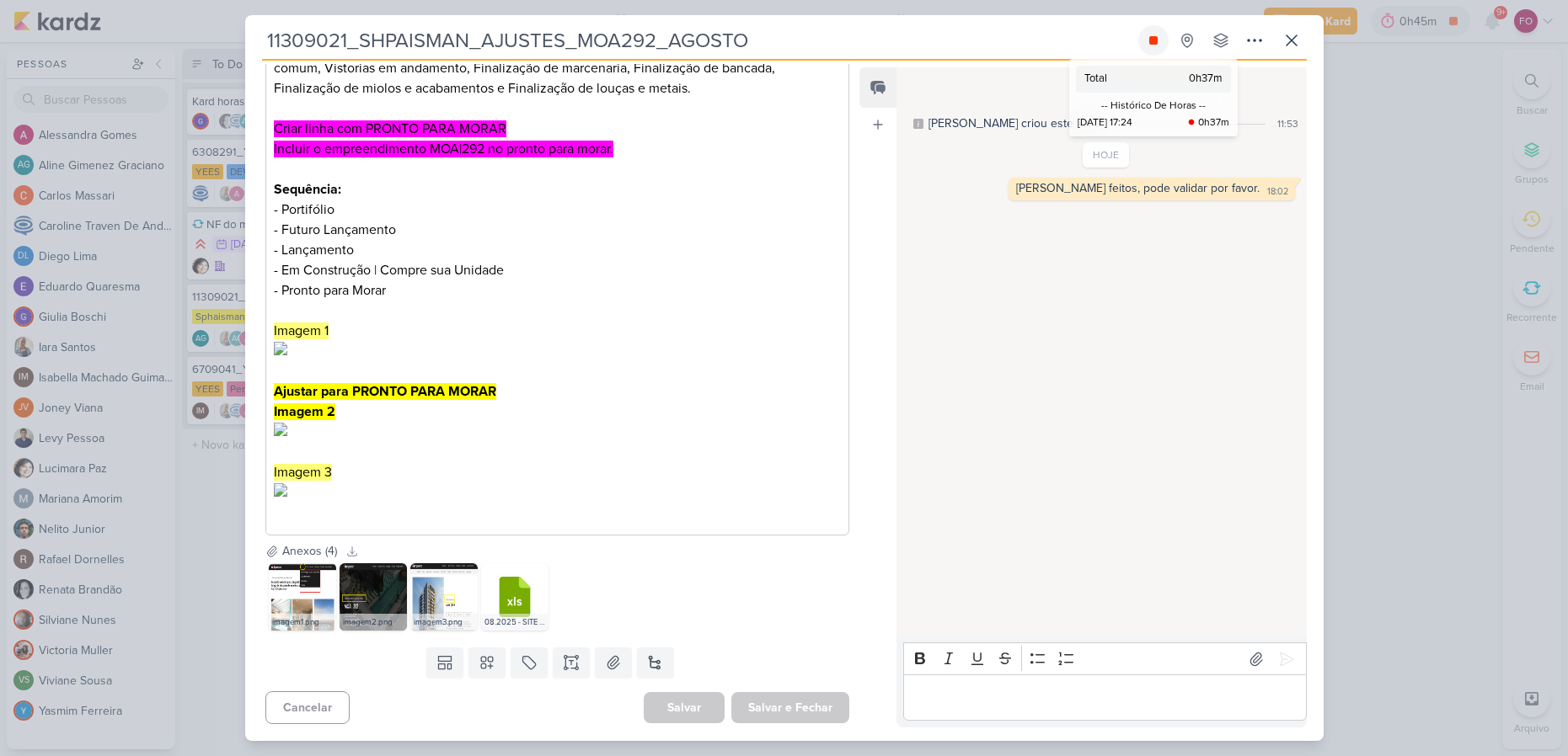
click at [1155, 41] on icon at bounding box center [1154, 41] width 9 height 9
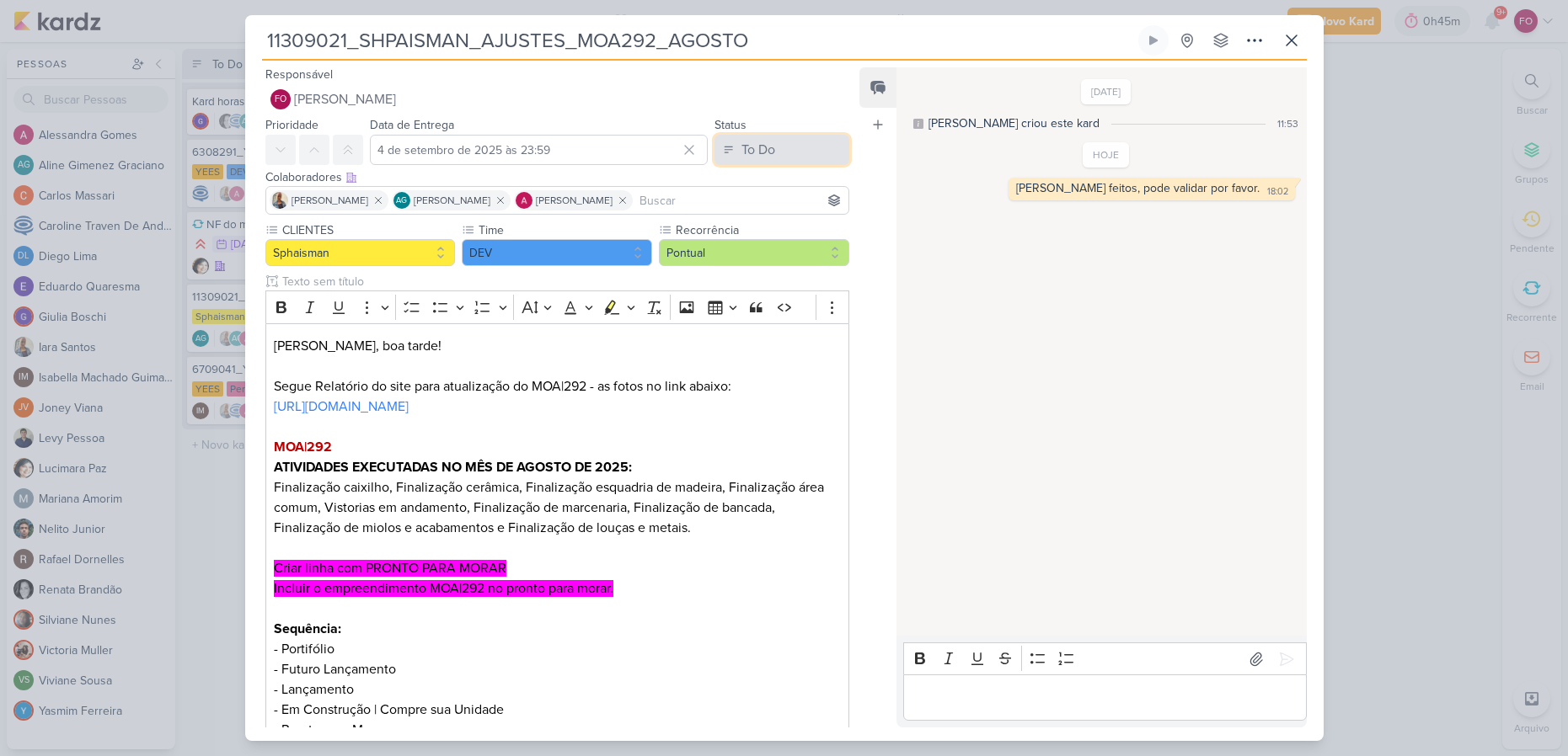
click at [775, 160] on button "To Do" at bounding box center [782, 150] width 135 height 30
click at [748, 238] on div "Done" at bounding box center [746, 244] width 28 height 18
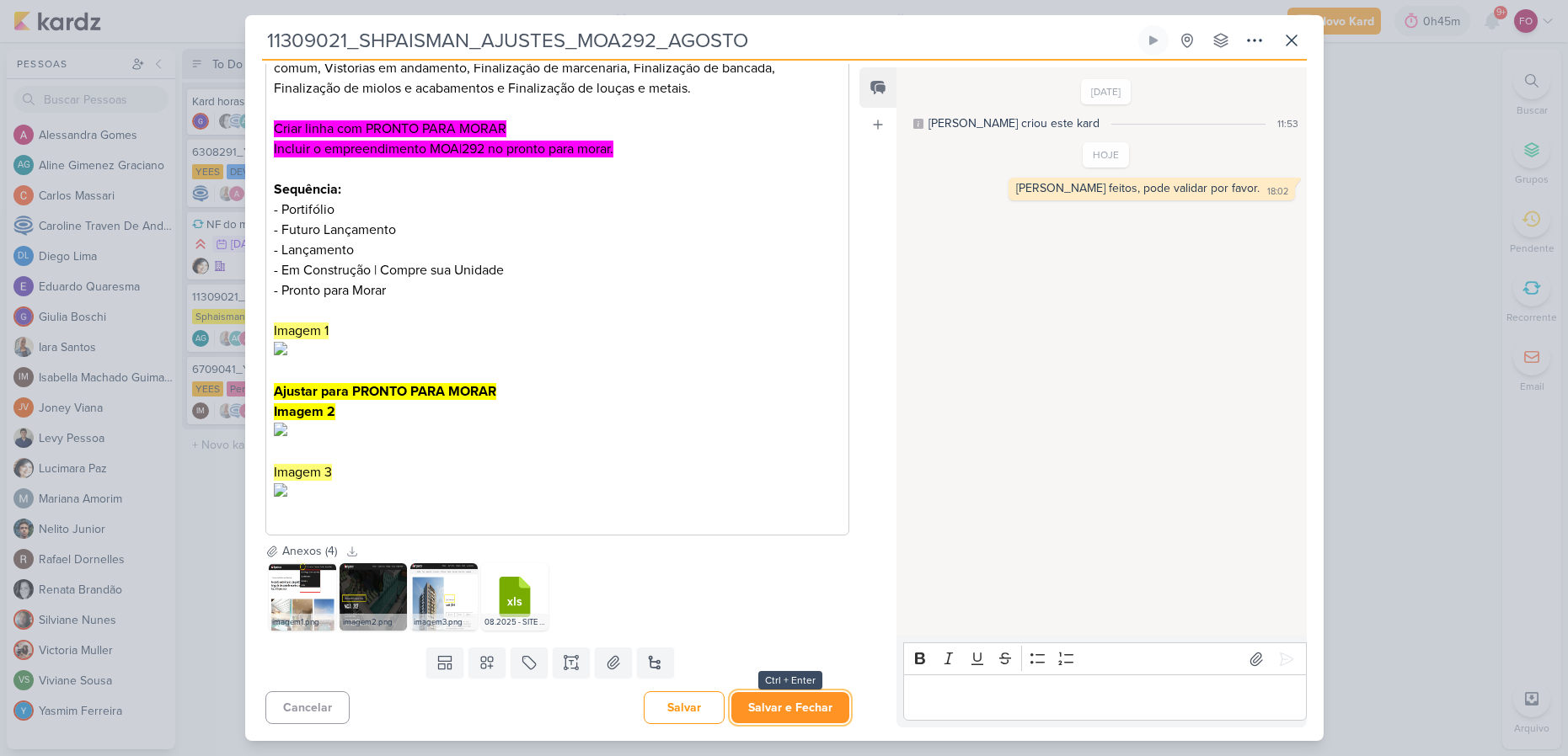
click at [781, 700] on button "Salvar e Fechar" at bounding box center [791, 707] width 118 height 31
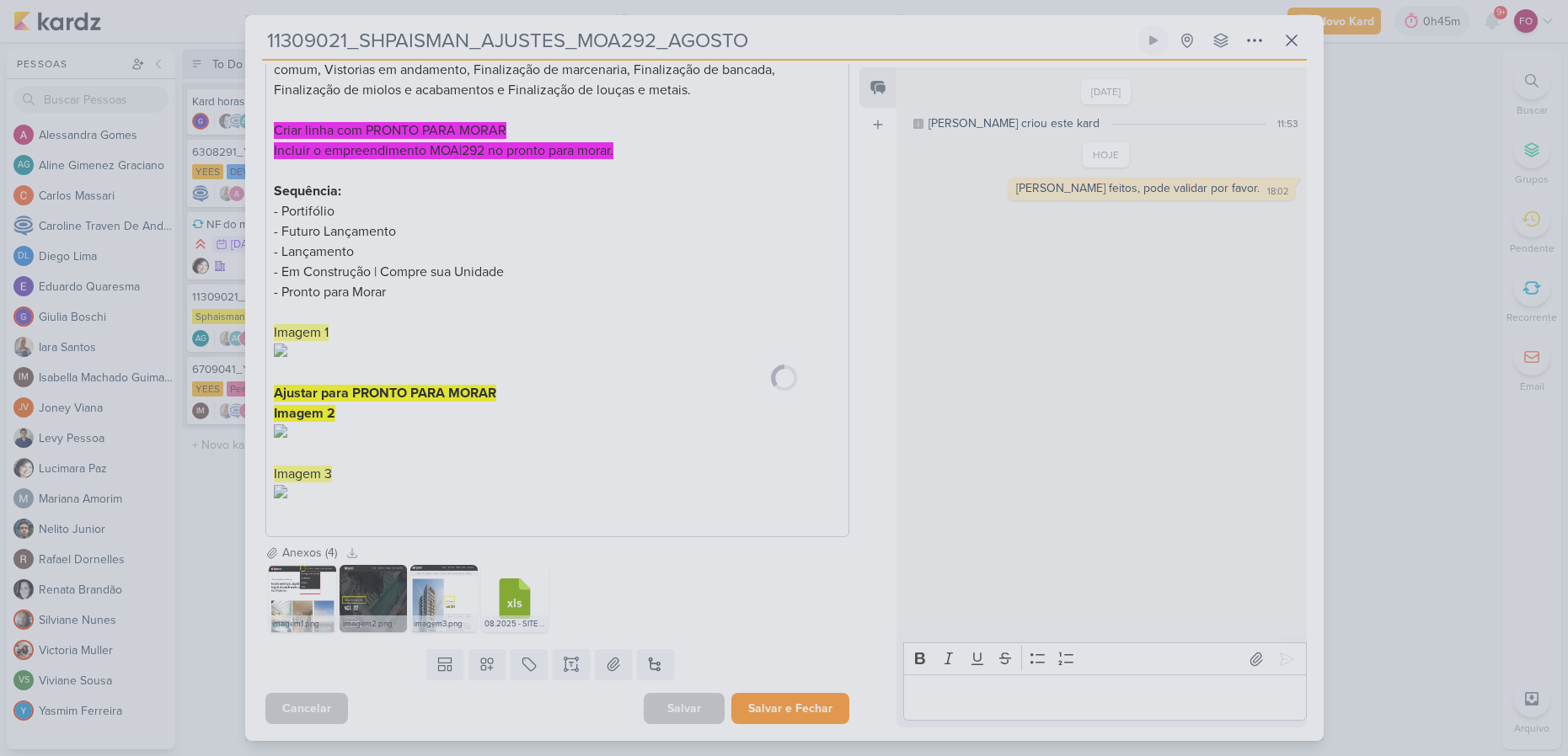
scroll to position [458, 0]
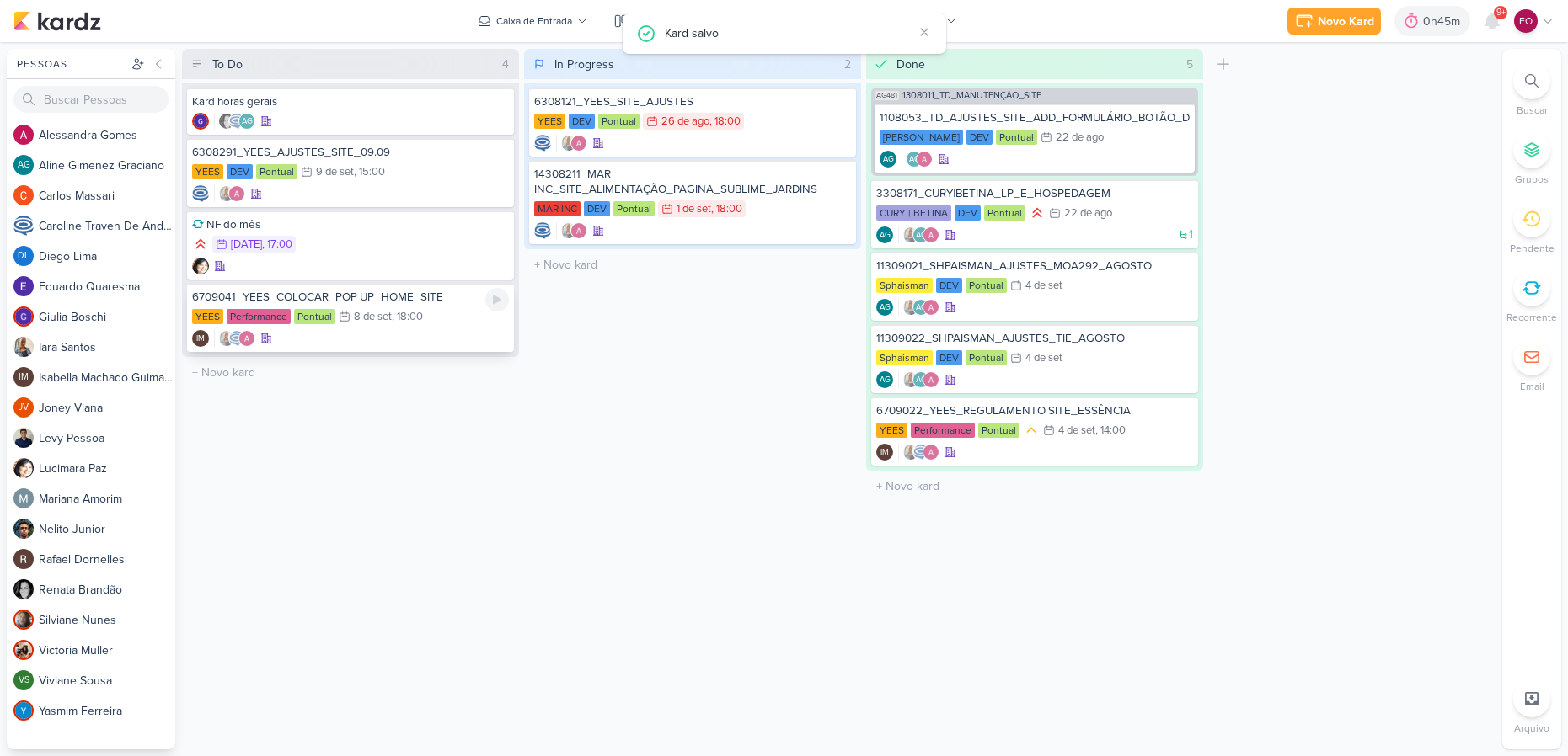
click at [444, 321] on div "YEES Performance Pontual 8/9 [DATE] 18:00" at bounding box center [350, 317] width 317 height 19
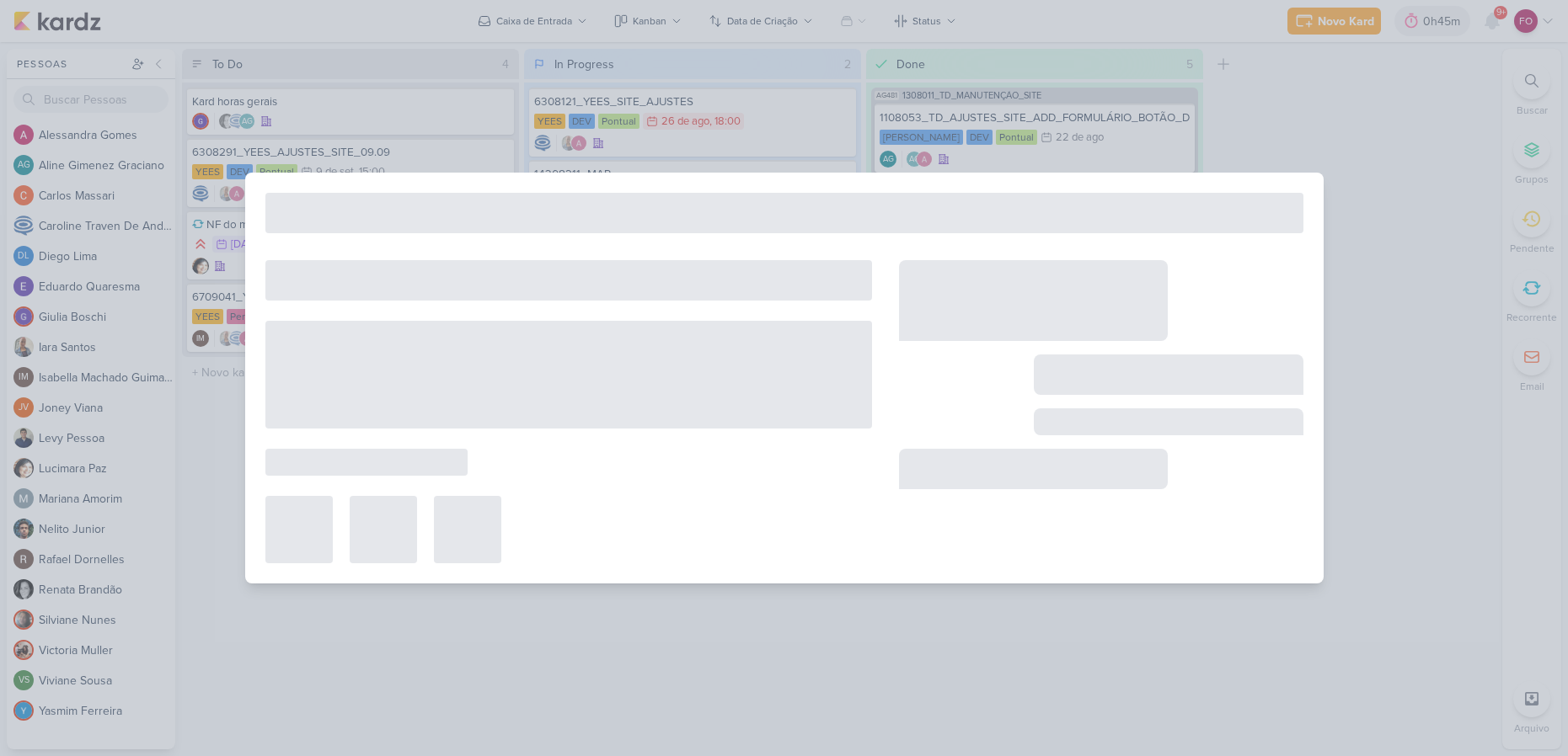
type input "6709041_YEES_COLOCAR_POP UP_HOME_SITE"
type input "8 de setembro de 2025 às 18:00"
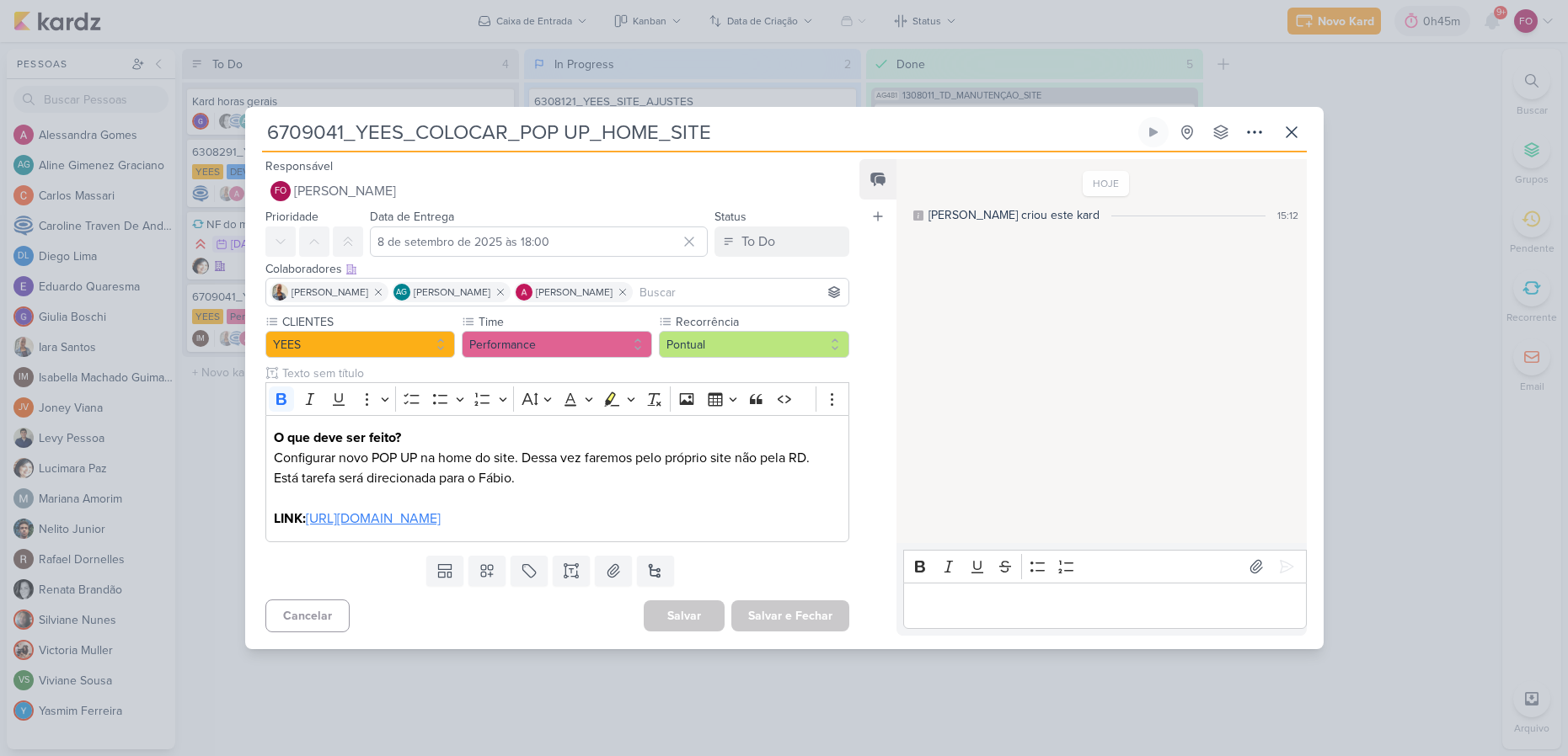
scroll to position [0, 0]
drag, startPoint x: 776, startPoint y: 518, endPoint x: 310, endPoint y: 521, distance: 466.0
click at [310, 521] on p "LINK: [URL][DOMAIN_NAME]" at bounding box center [557, 518] width 566 height 20
copy u "[URL][DOMAIN_NAME]"
click at [1013, 586] on div "Editor editing area: main" at bounding box center [1104, 606] width 403 height 46
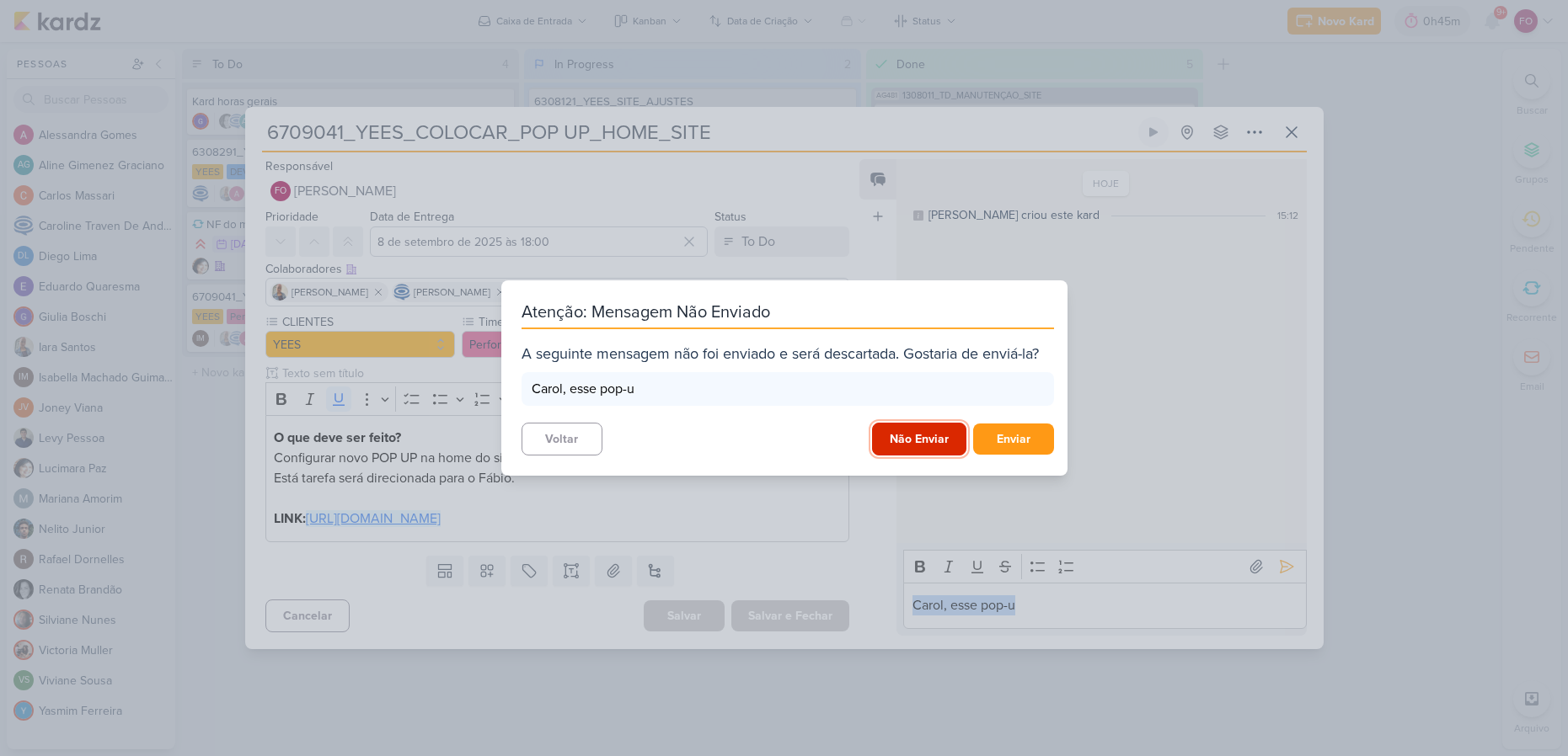
click at [919, 429] on button "Não Enviar" at bounding box center [919, 439] width 95 height 33
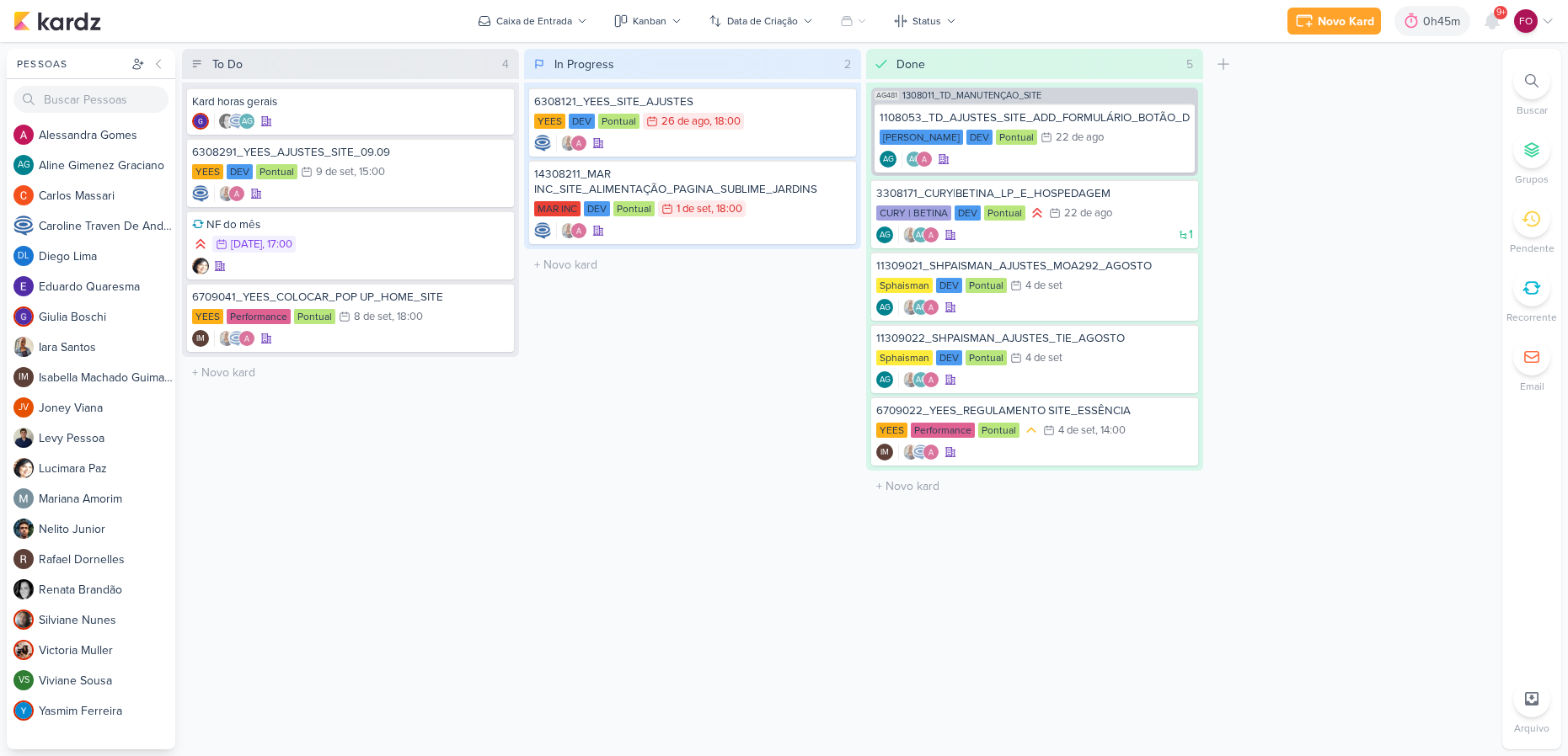
click at [662, 481] on div "In Progress 2 Mover Para Esquerda Mover Para Direita [GEOGRAPHIC_DATA] 6308121_…" at bounding box center [692, 398] width 337 height 700
click at [455, 309] on div "YEES Performance Pontual 8/9 [DATE] 18:00" at bounding box center [350, 317] width 317 height 19
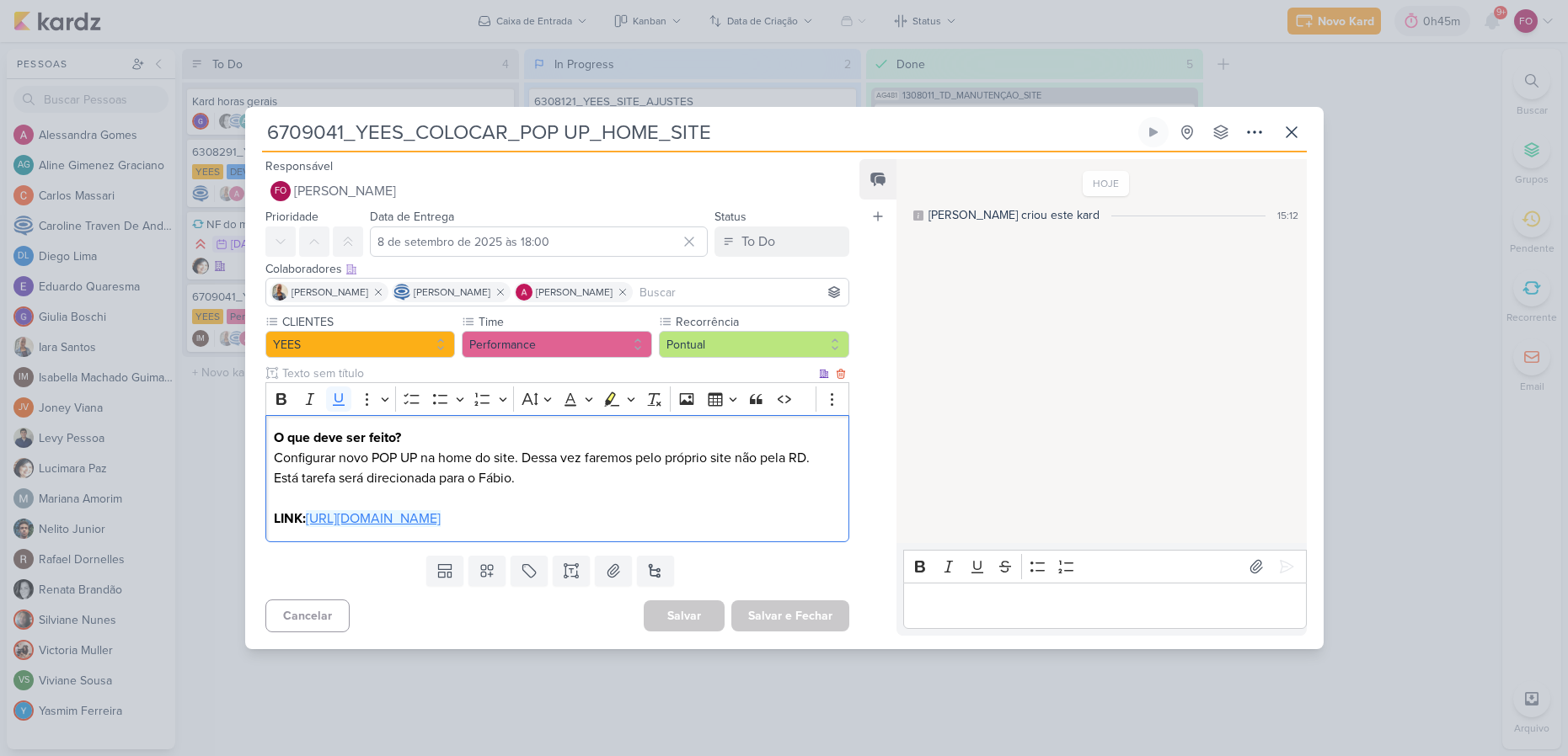
click at [441, 518] on u "[URL][DOMAIN_NAME]" at bounding box center [373, 518] width 135 height 17
